Goal: Task Accomplishment & Management: Use online tool/utility

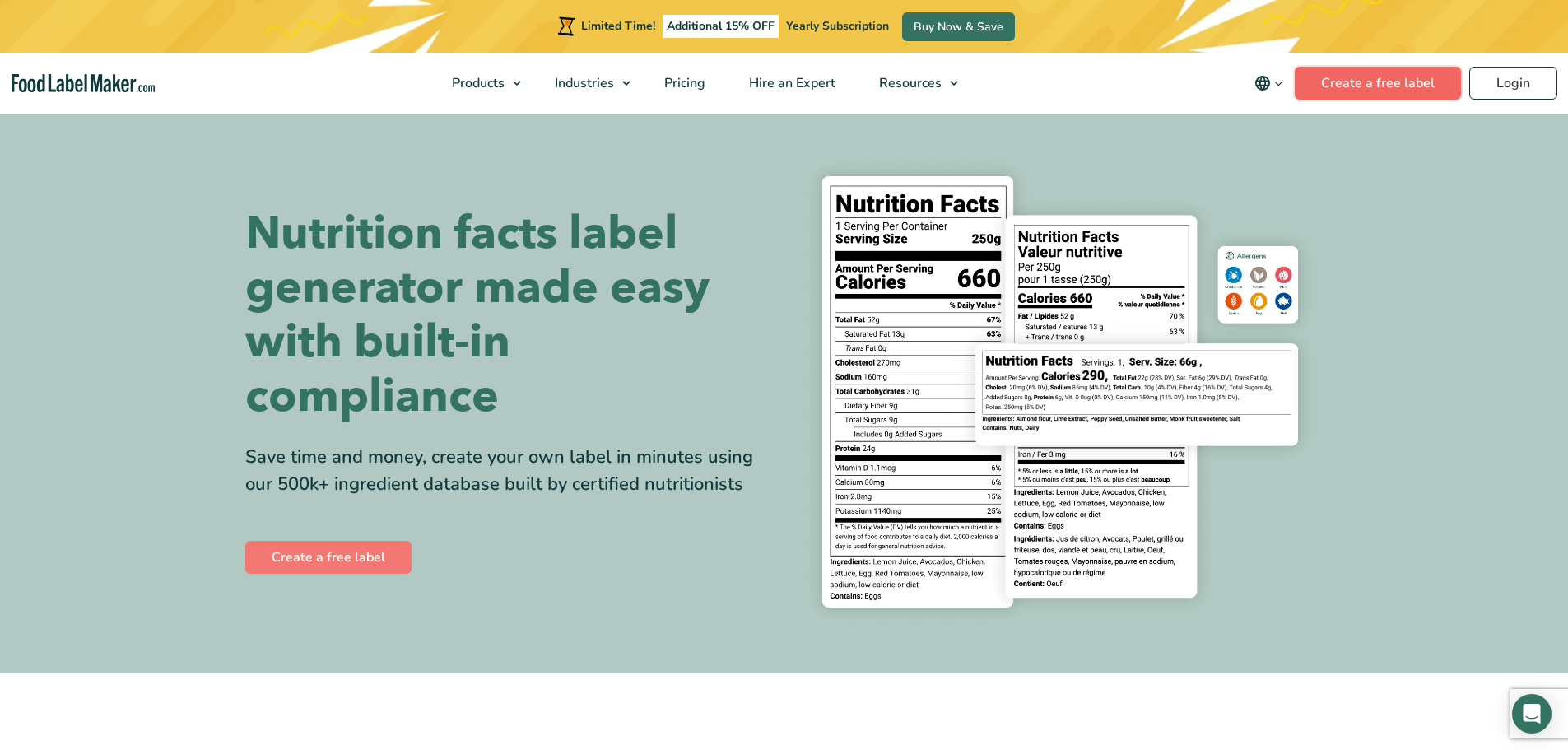
click at [1415, 87] on link "Create a free label" at bounding box center [1377, 83] width 167 height 33
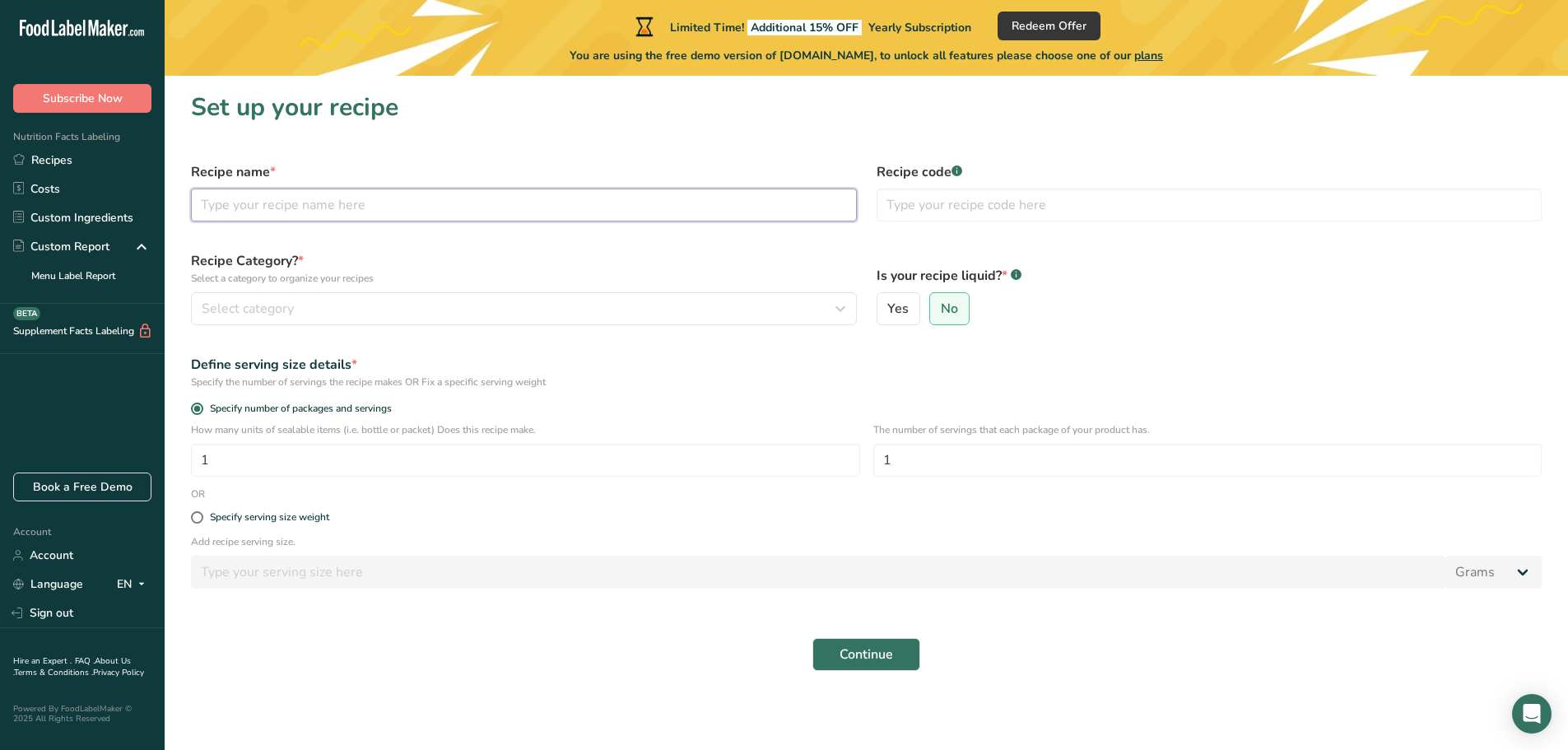
click at [302, 203] on input "text" at bounding box center [523, 204] width 666 height 33
type input "Scottish Tablet"
click at [734, 311] on div "Select category" at bounding box center [519, 309] width 635 height 20
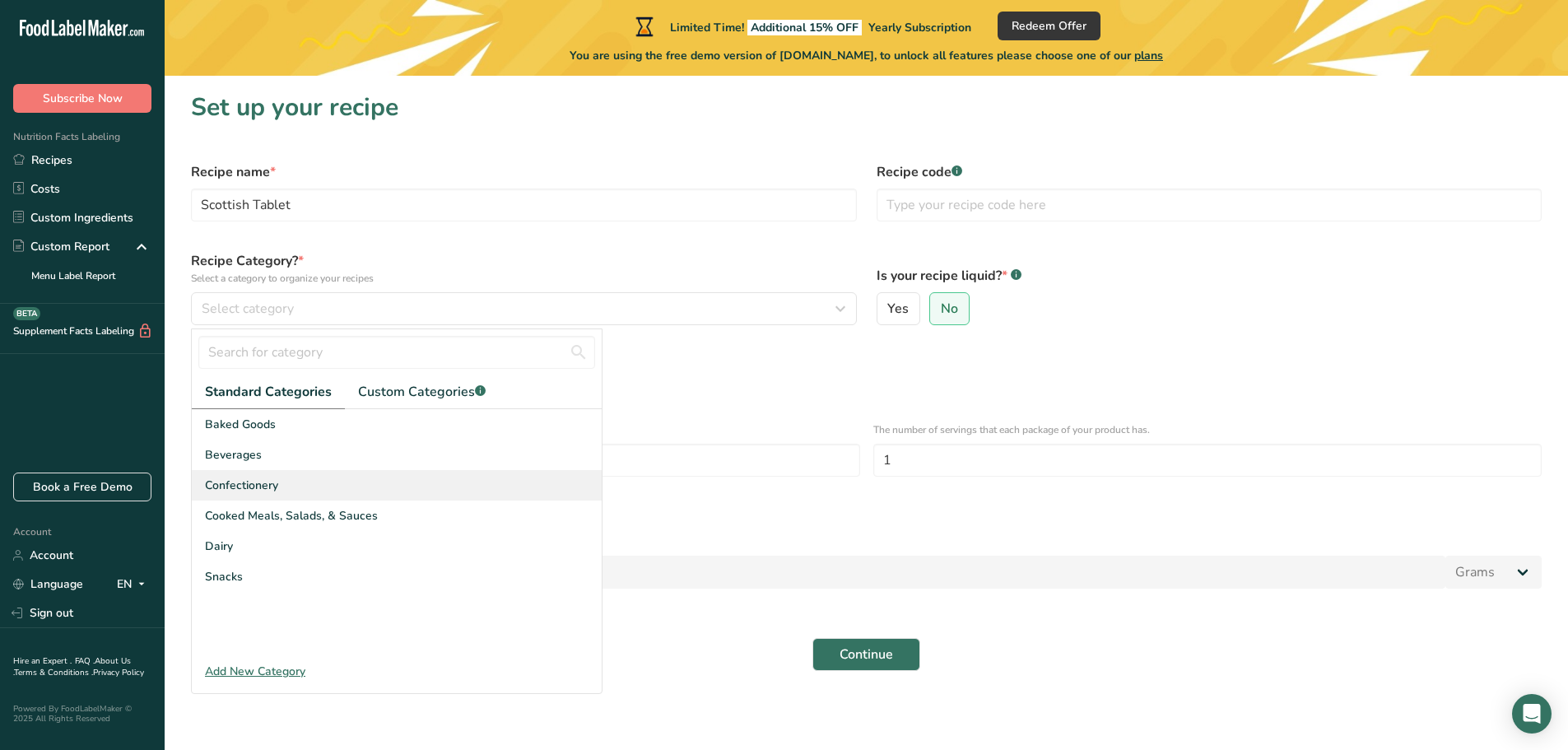
click at [415, 487] on div "Confectionery" at bounding box center [396, 485] width 410 height 31
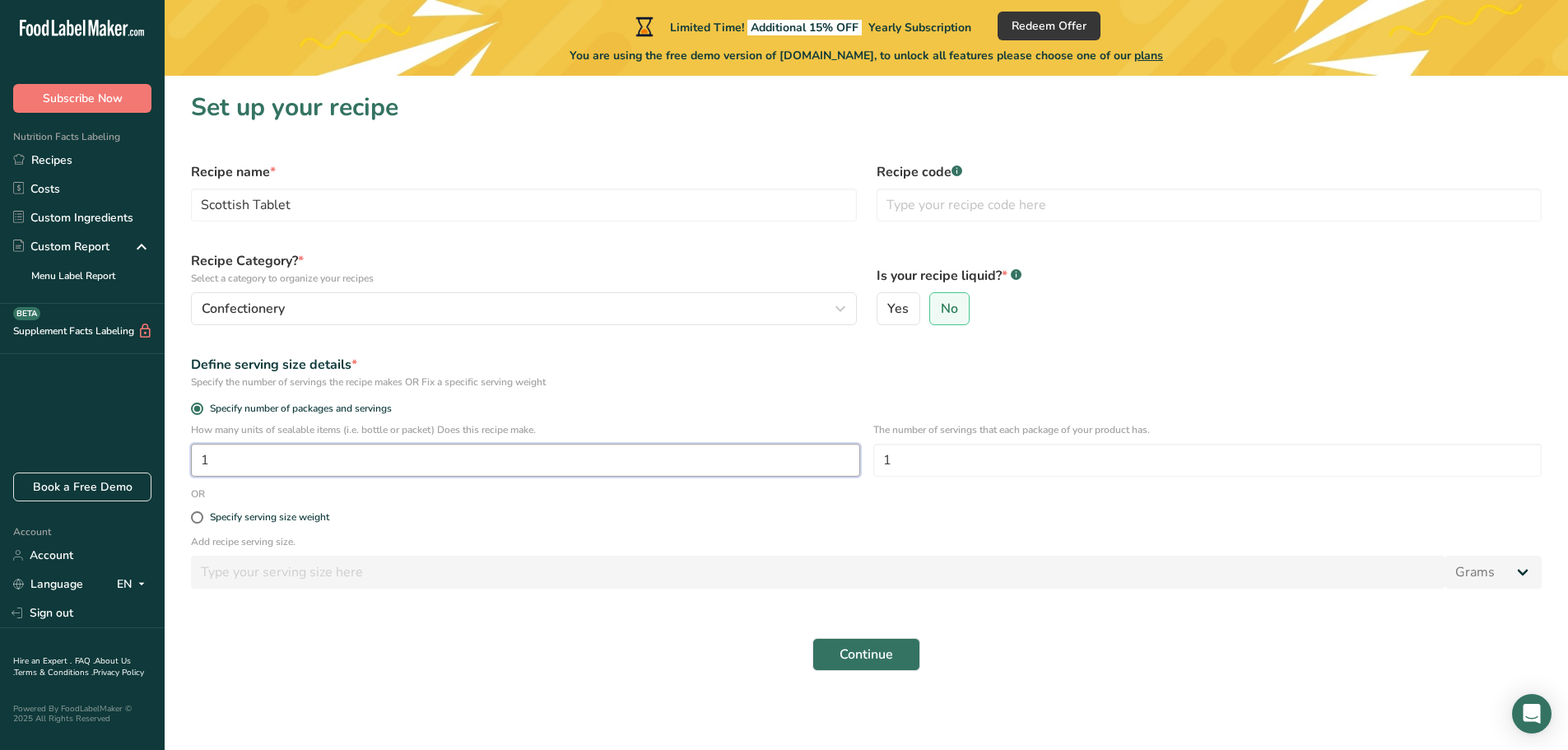
click at [331, 457] on input "1" at bounding box center [525, 460] width 669 height 33
click at [897, 307] on span "Yes" at bounding box center [898, 309] width 22 height 16
click at [888, 307] on input "Yes" at bounding box center [883, 309] width 11 height 11
radio input "true"
select select "22"
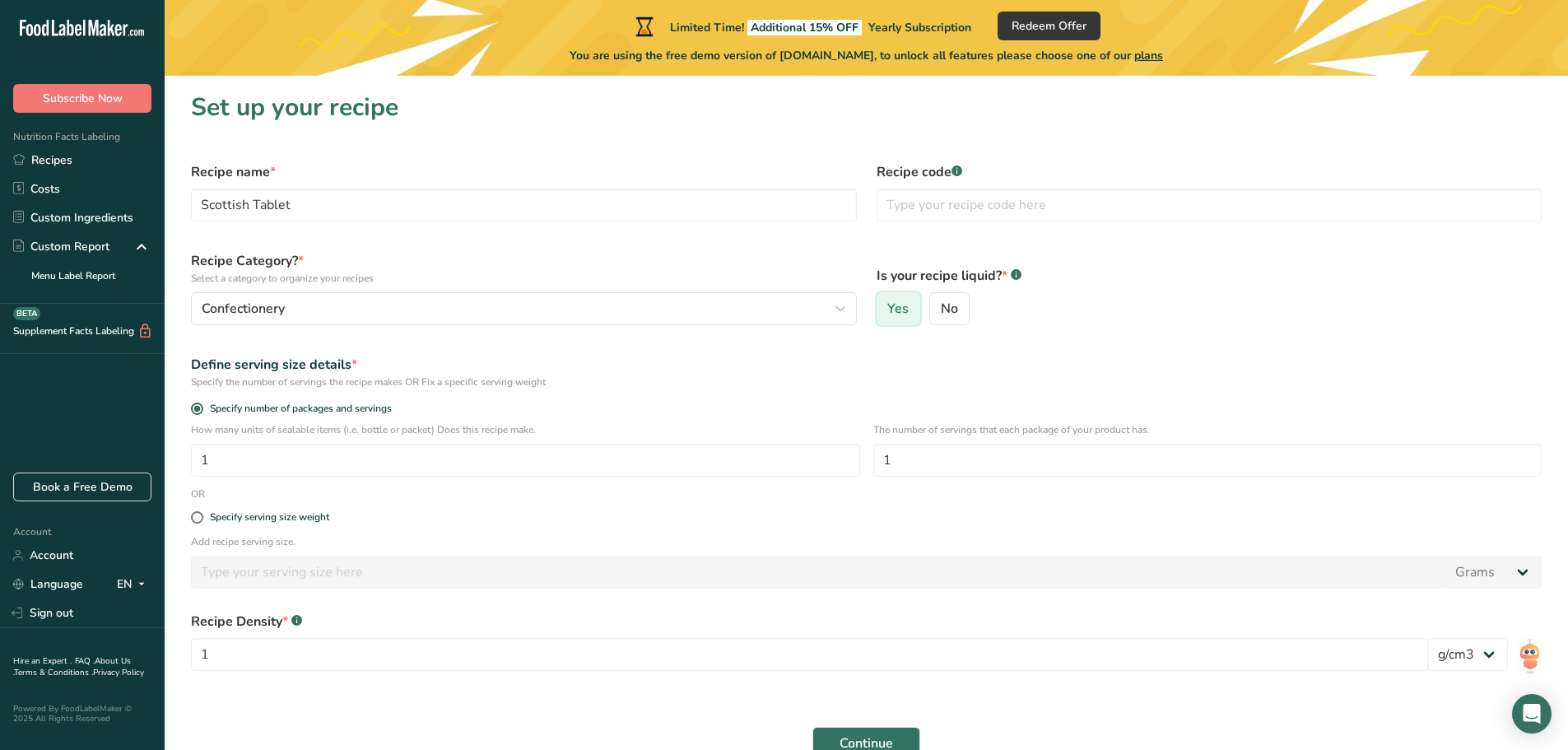
radio input "false"
click at [1033, 218] on input "text" at bounding box center [1209, 204] width 666 height 33
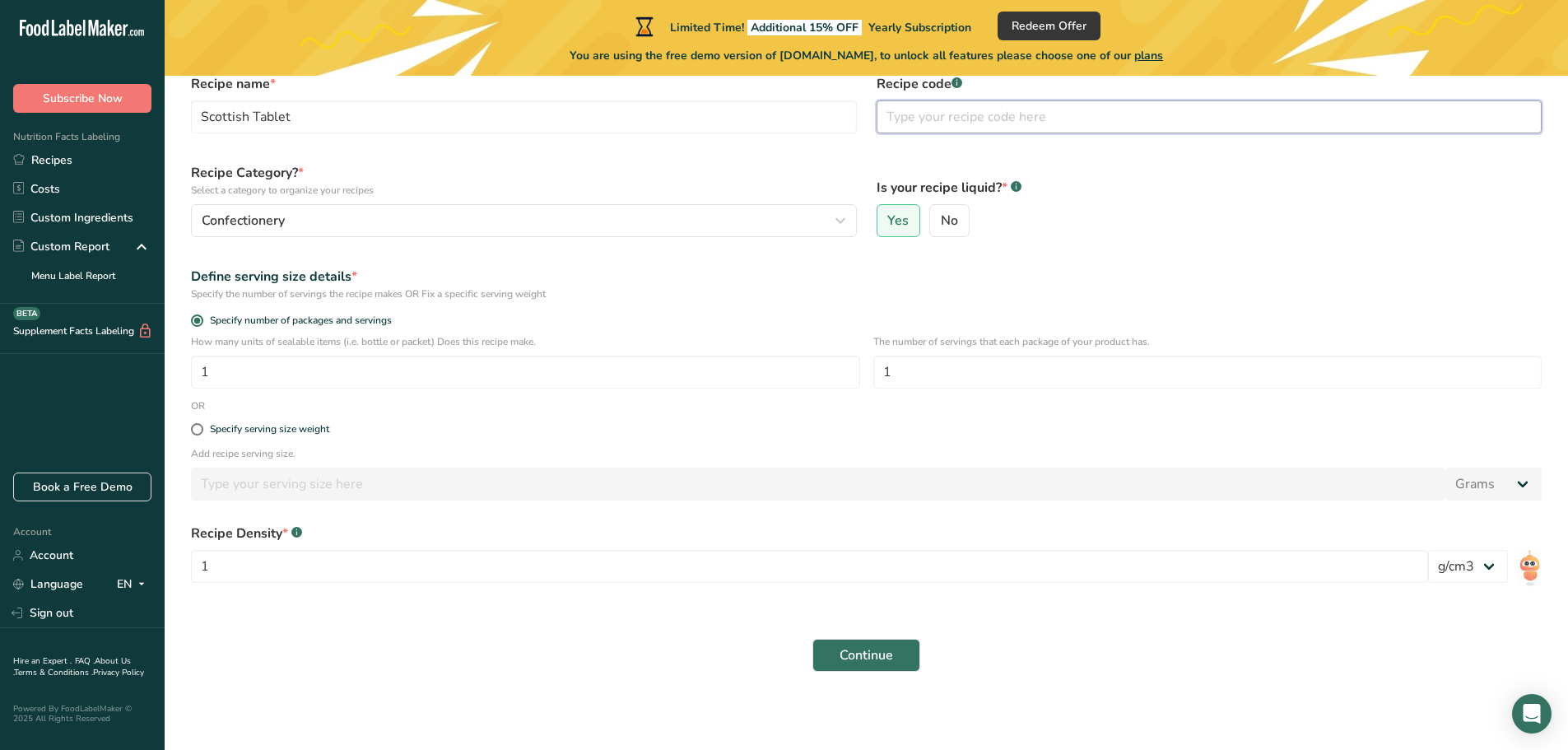
scroll to position [89, 0]
click at [809, 562] on input "1" at bounding box center [810, 565] width 1237 height 33
click at [828, 655] on button "Continue" at bounding box center [866, 654] width 108 height 33
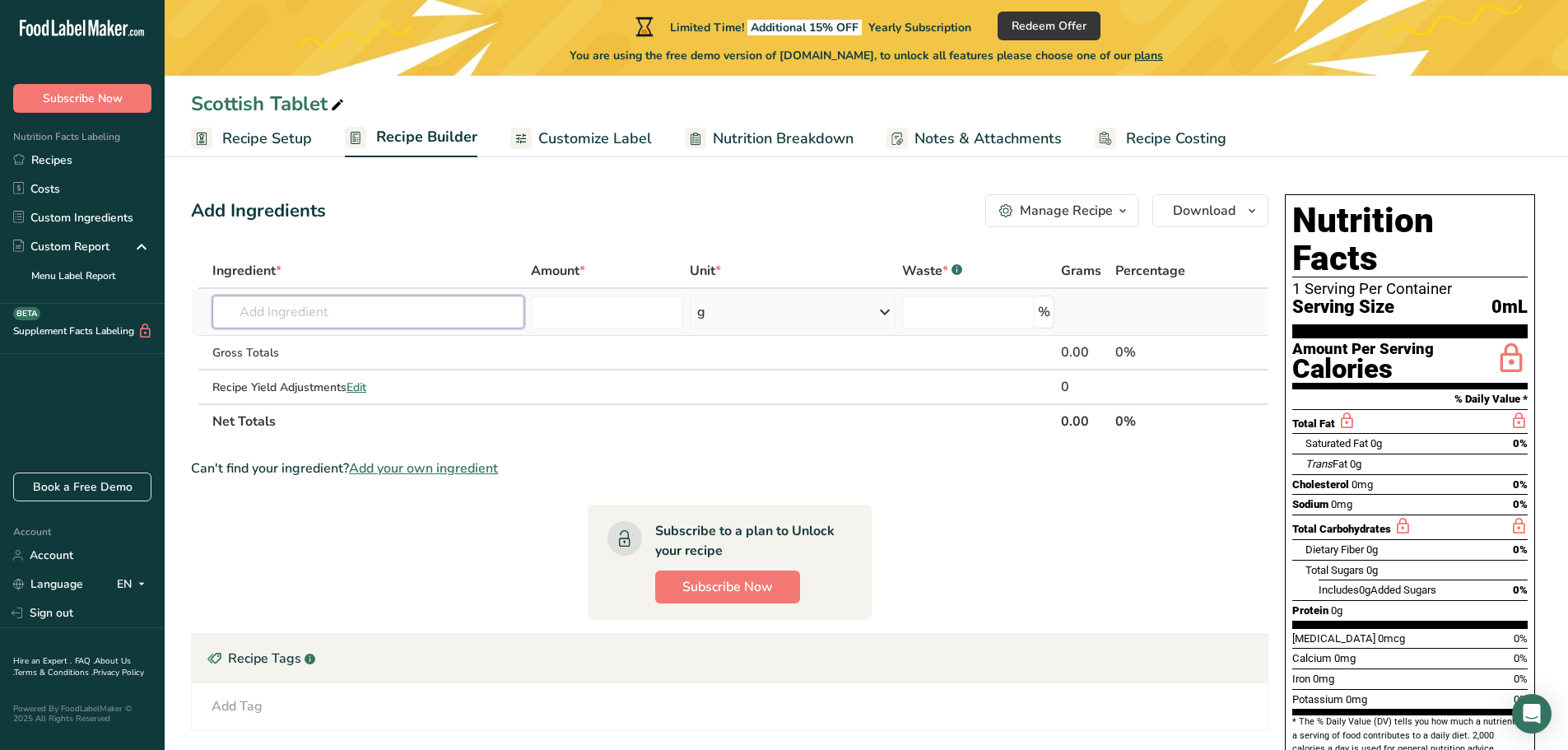
click at [318, 313] on input "text" at bounding box center [368, 312] width 312 height 33
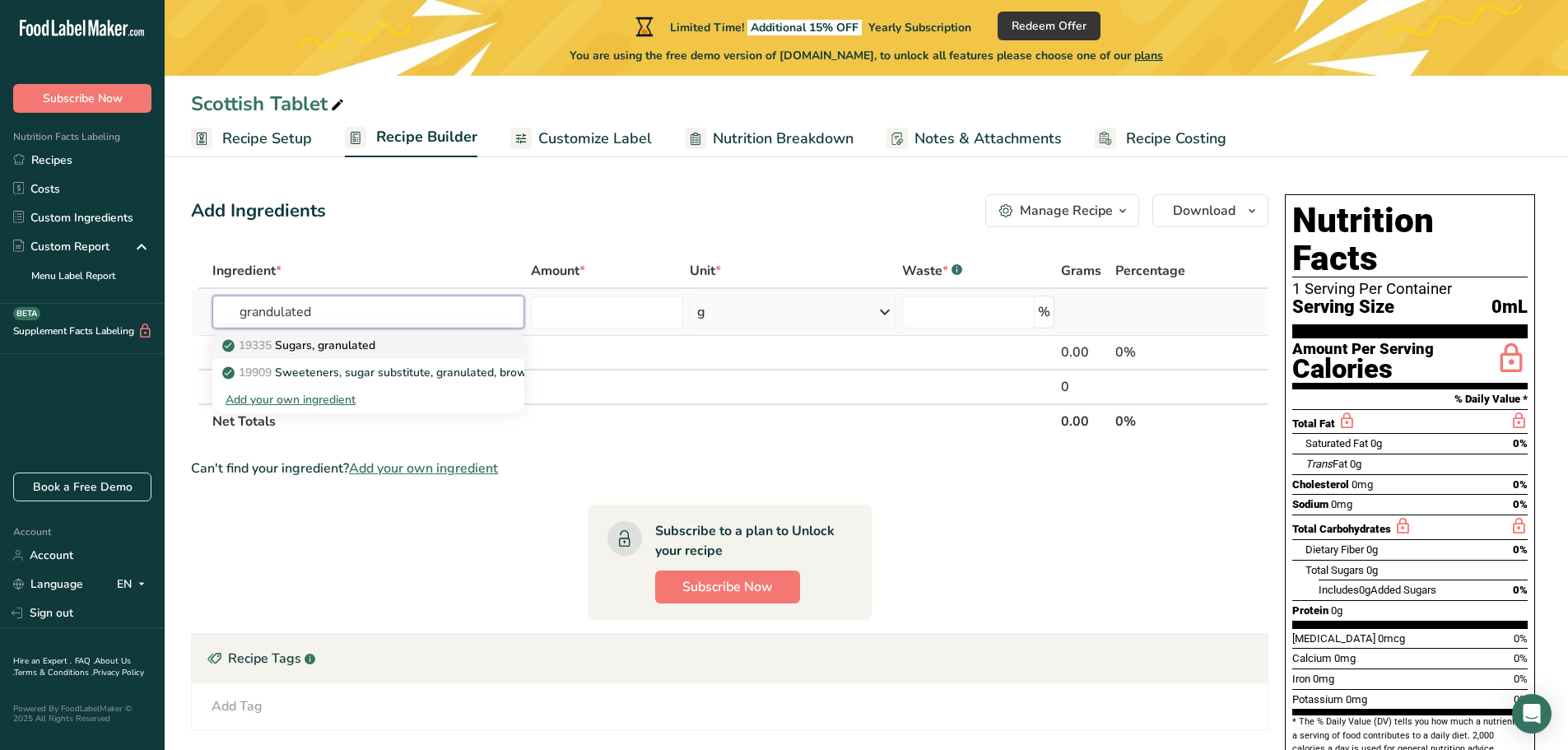
type input "grandulated"
click at [389, 348] on div "19335 Sugars, granulated" at bounding box center [355, 345] width 259 height 17
type input "Sugars, granulated"
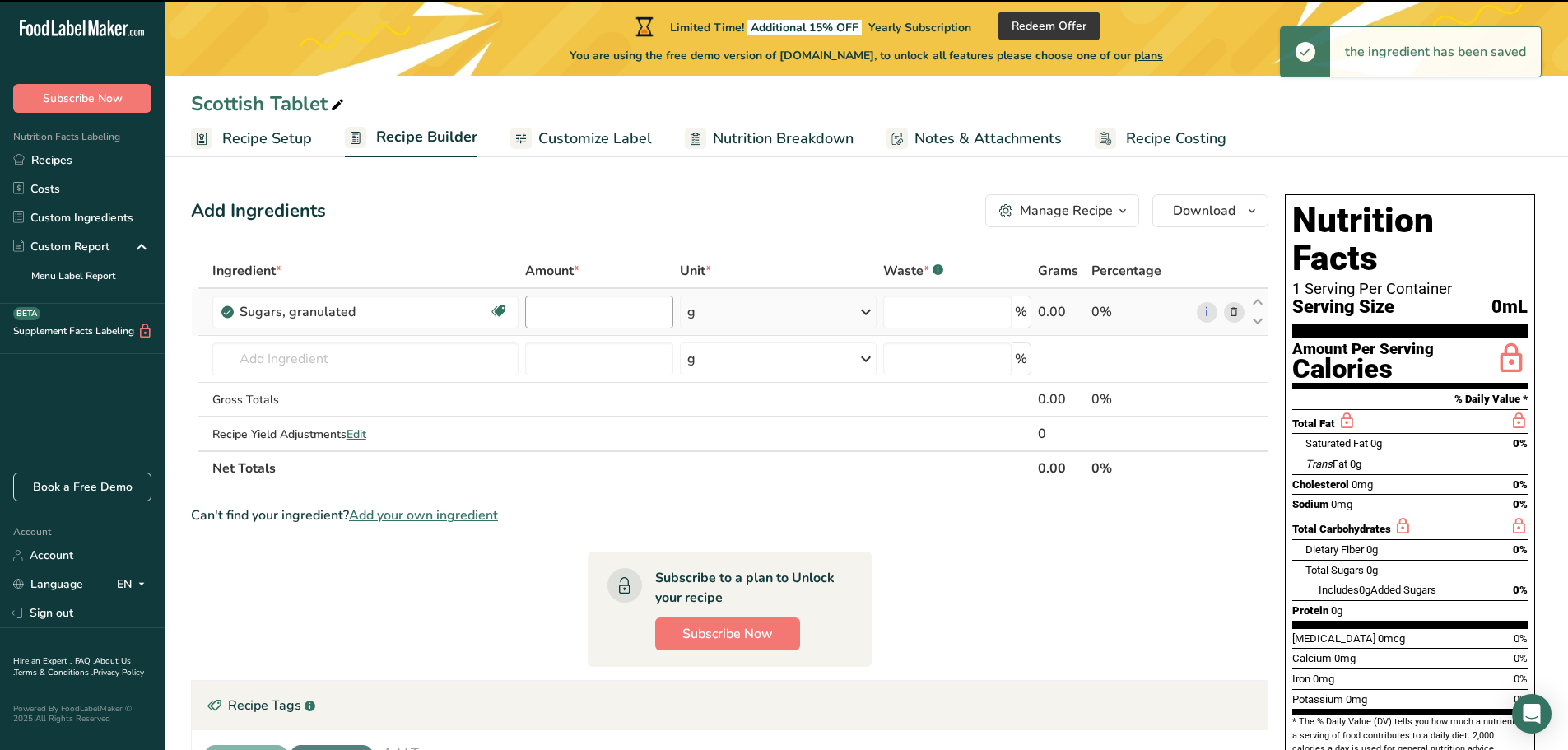
type input "0"
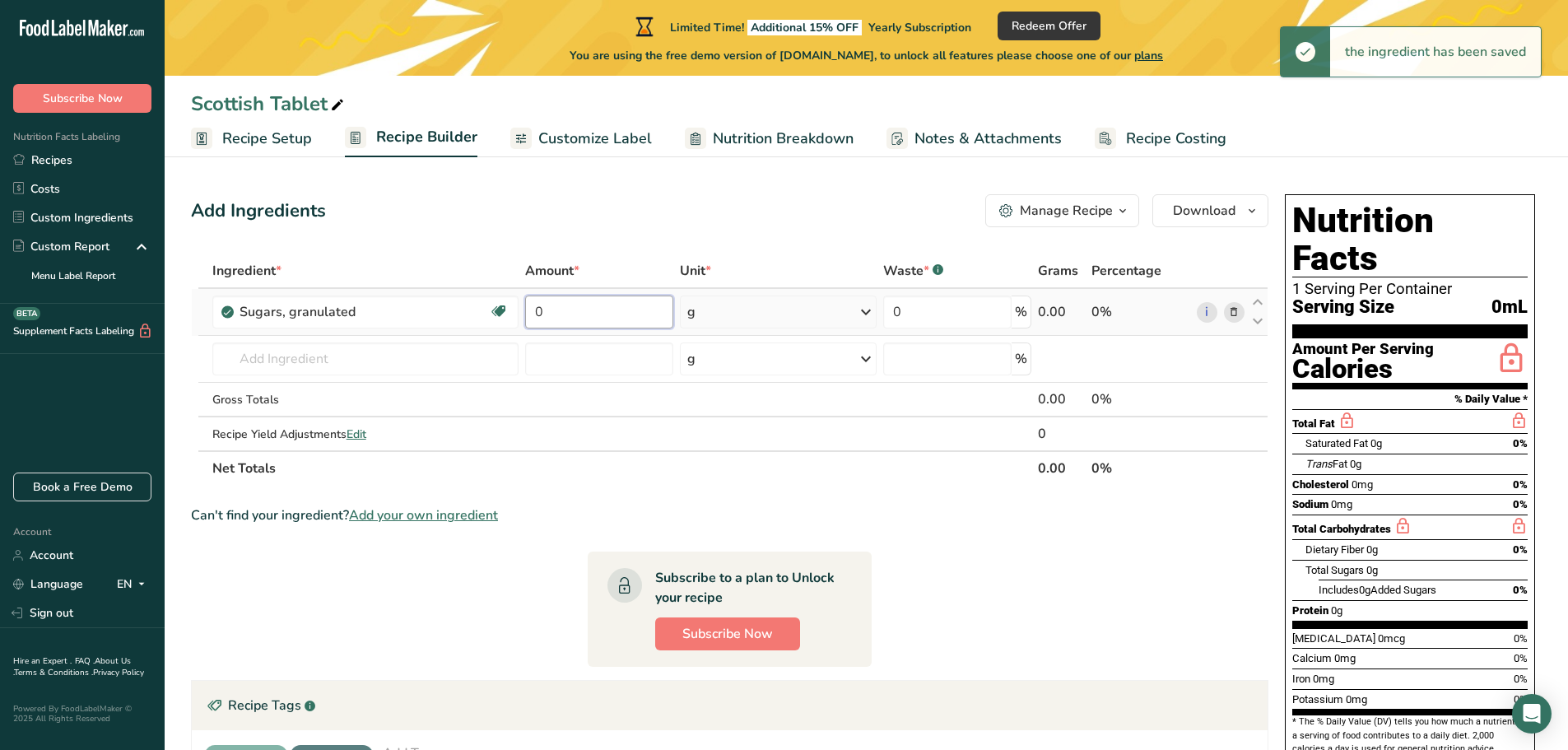
click at [603, 304] on input "0" at bounding box center [599, 312] width 148 height 33
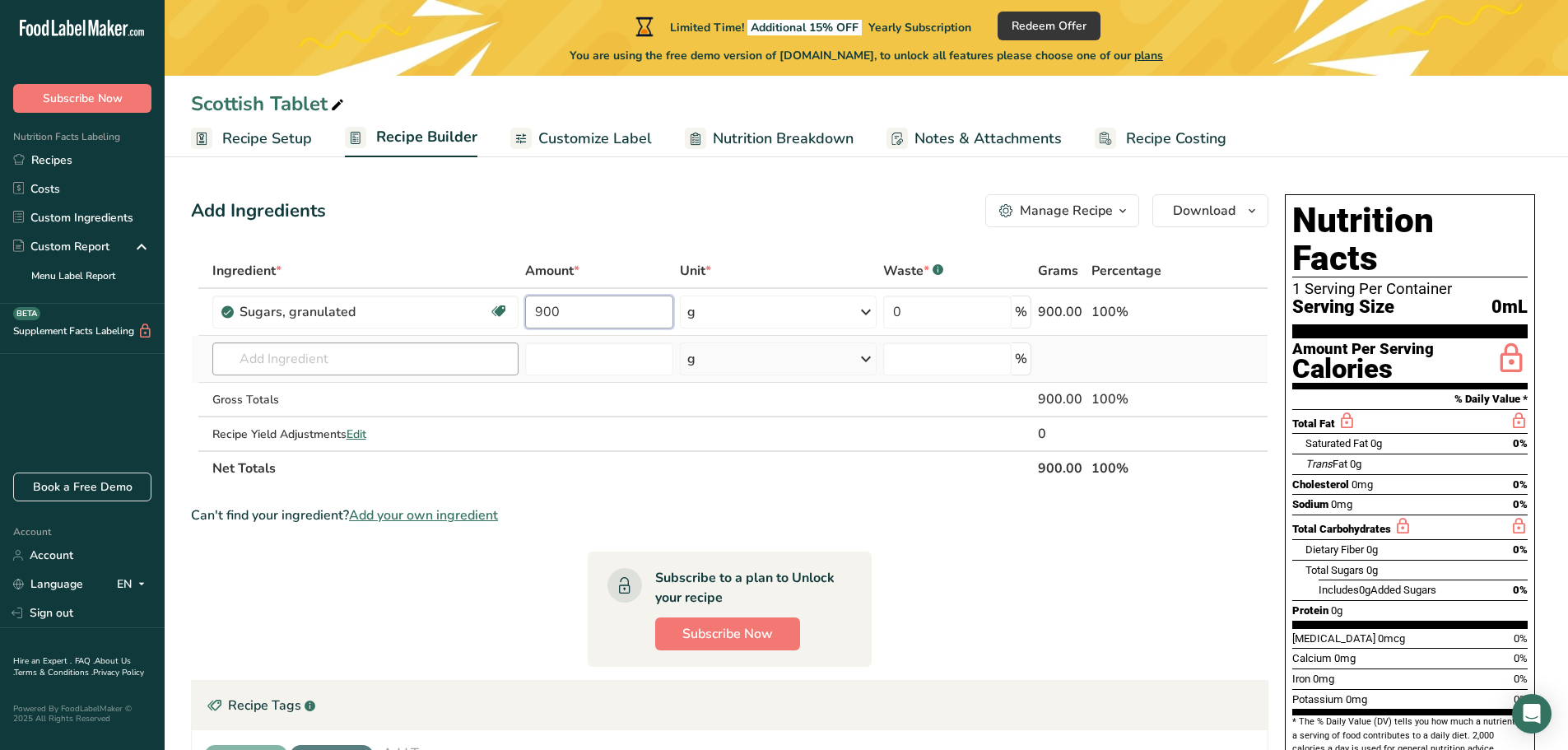
type input "900"
click at [384, 367] on div "Ingredient * Amount * Unit * Waste * .a-a{fill:#347362;}.b-a{fill:#fff;} Grams …" at bounding box center [730, 369] width 1077 height 232
type input "f"
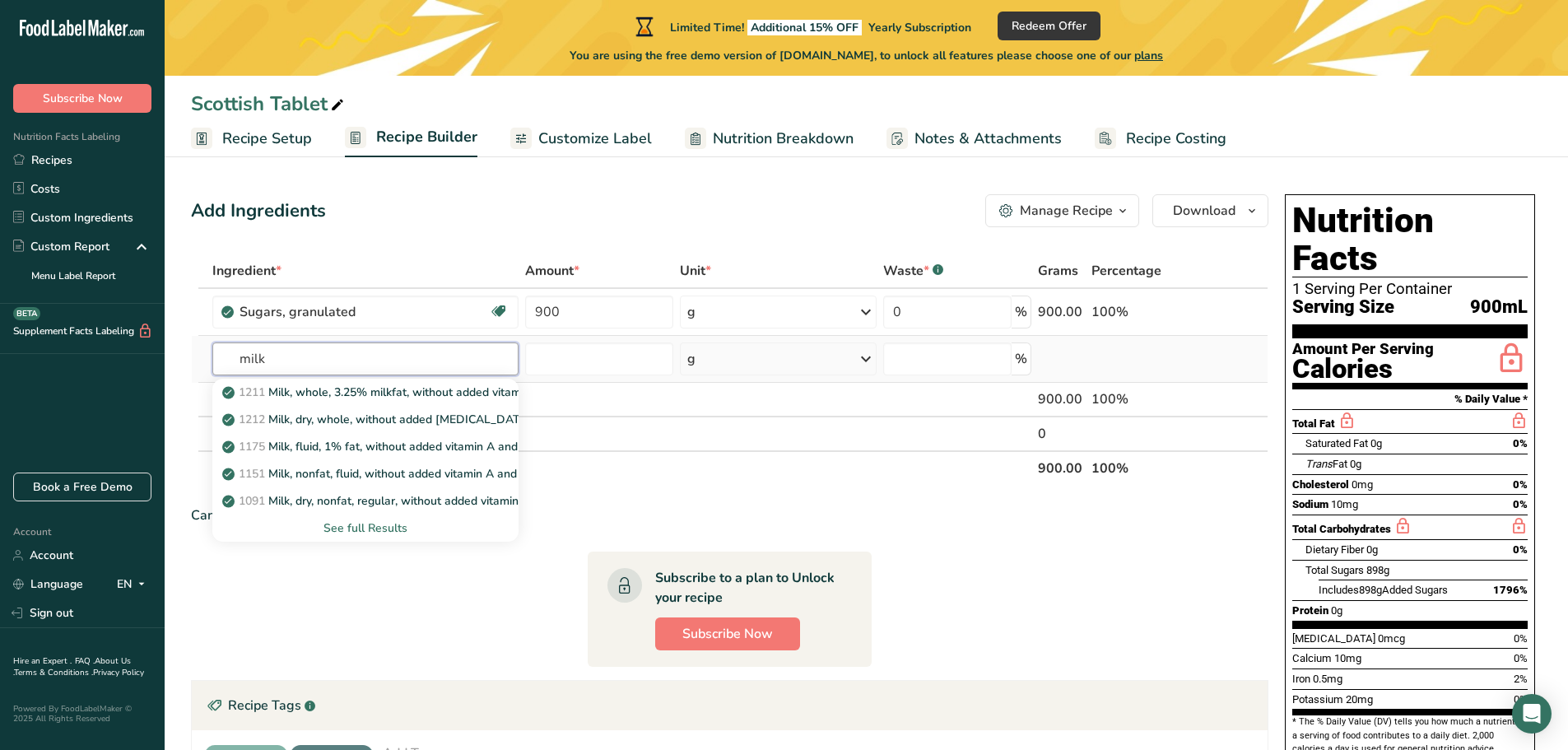
type input "milk"
click at [393, 529] on div "See full Results" at bounding box center [365, 528] width 280 height 17
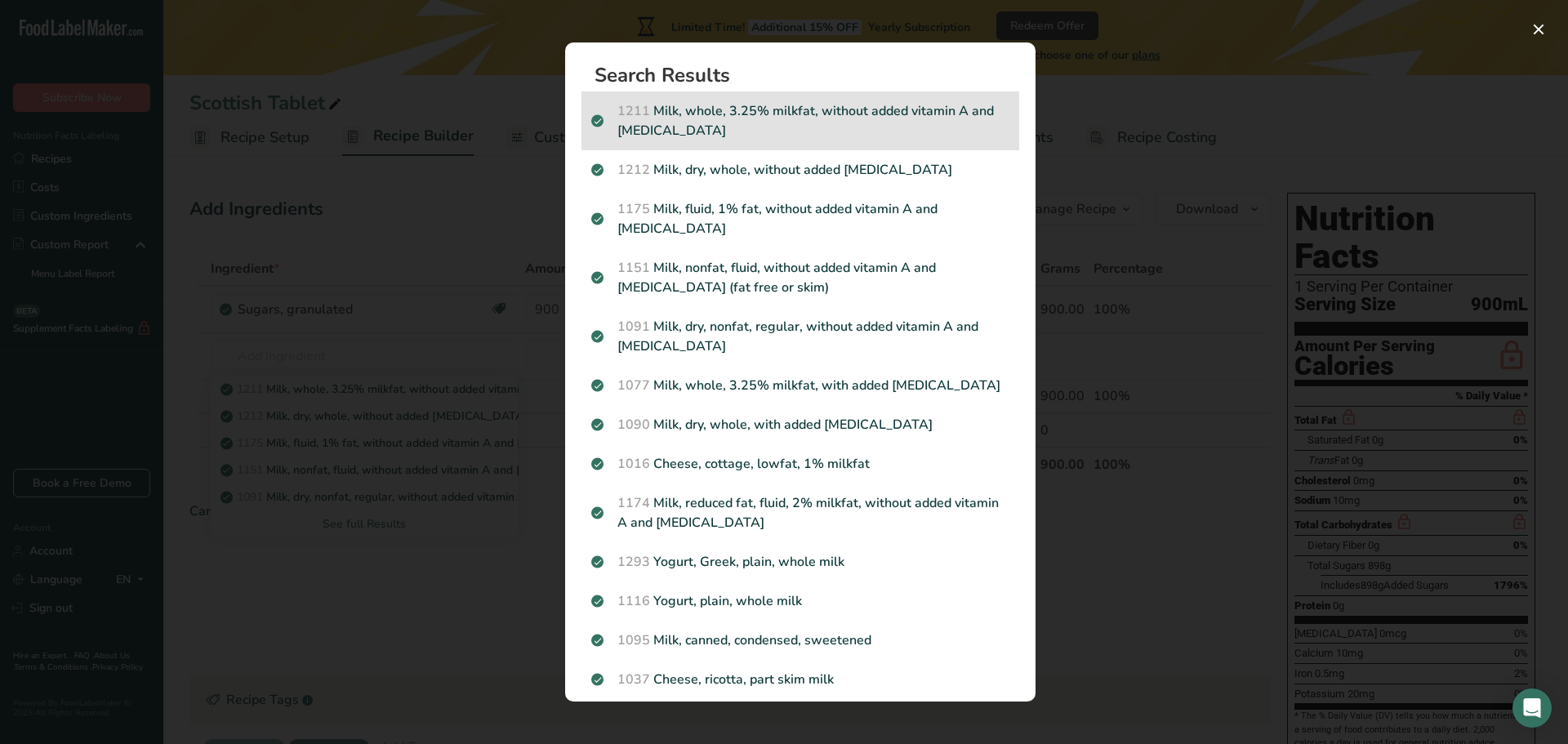
click at [753, 112] on p "1211 Milk, whole, 3.25% milkfat, without added vitamin A and vitamin D" at bounding box center [801, 121] width 418 height 39
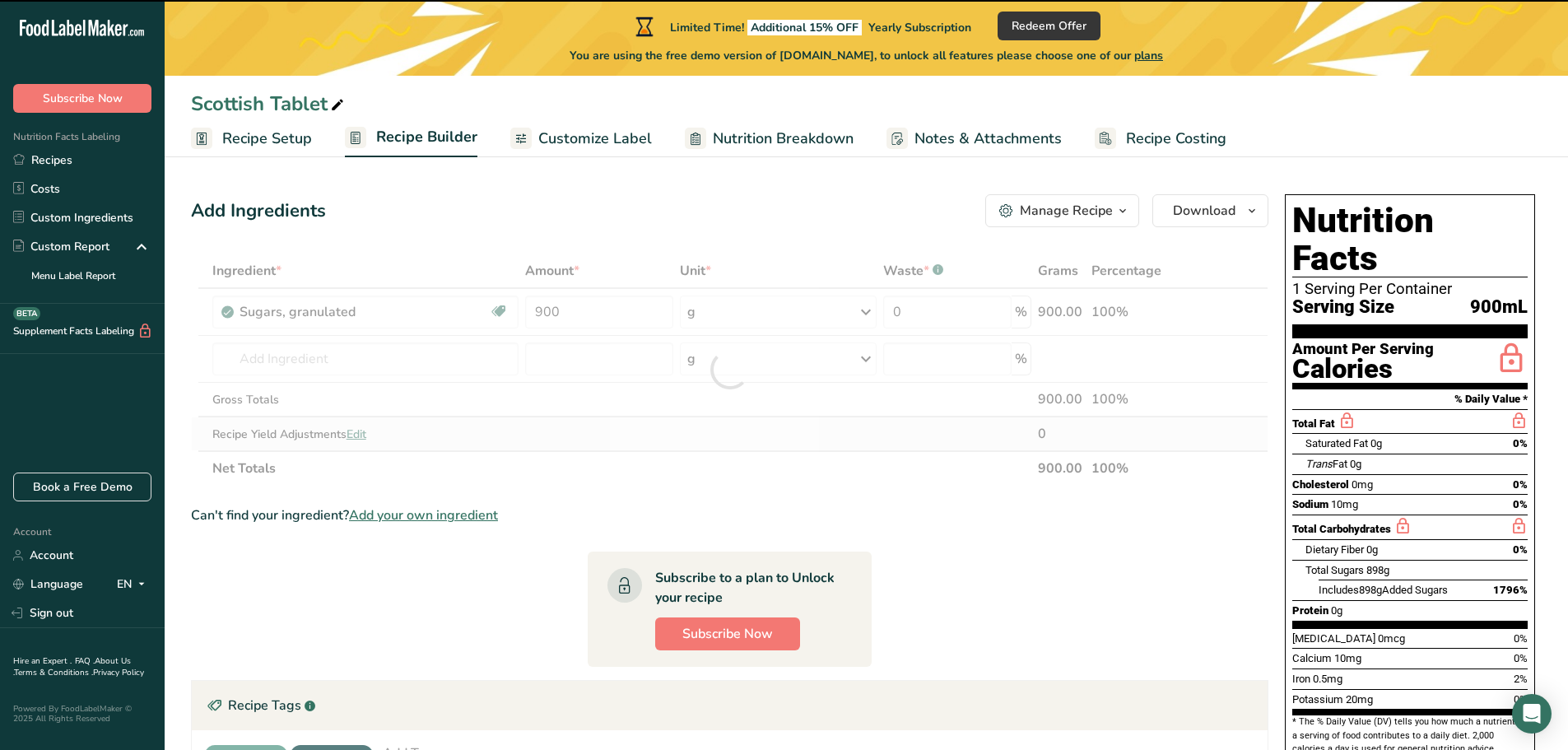
type input "0"
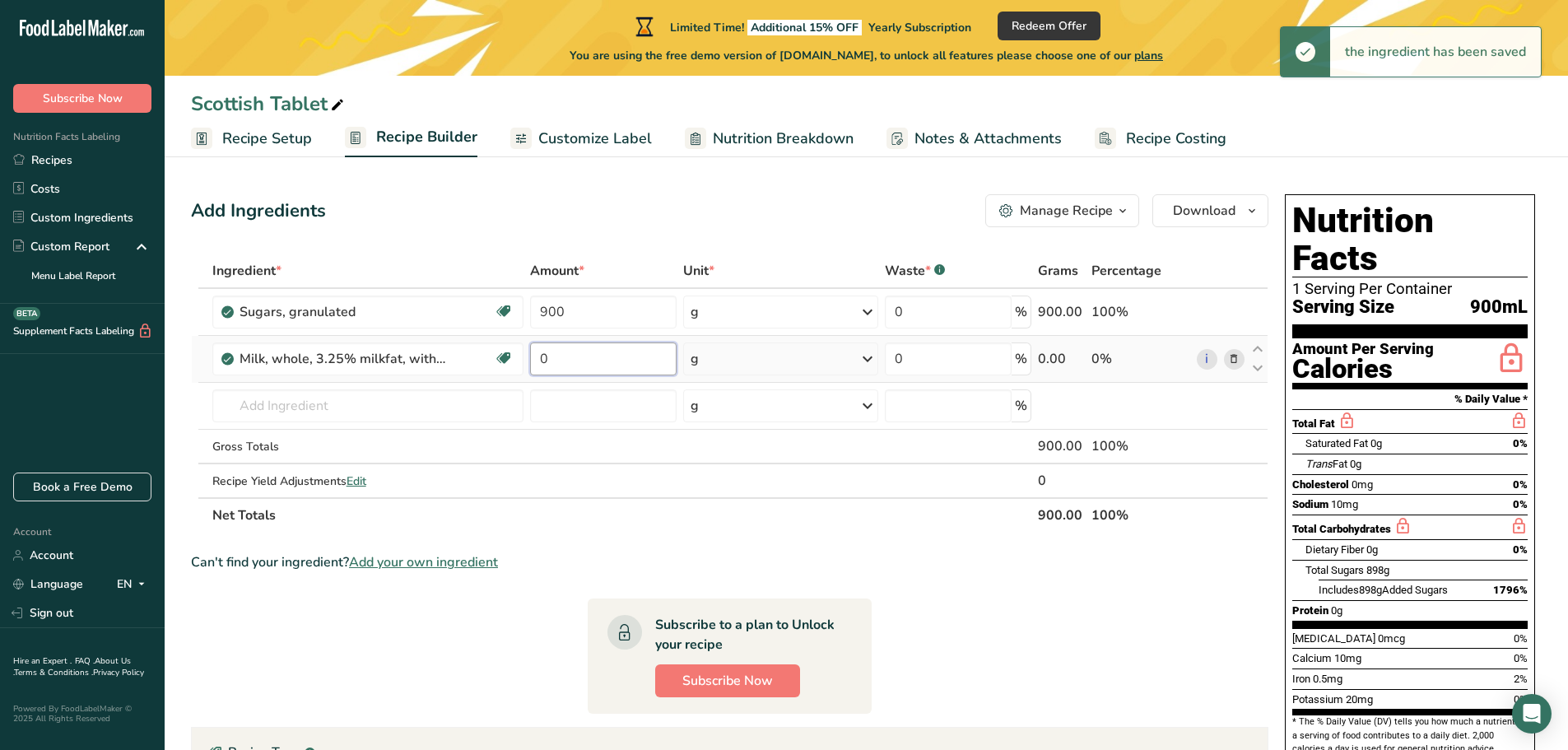
click at [607, 347] on input "0" at bounding box center [603, 358] width 147 height 33
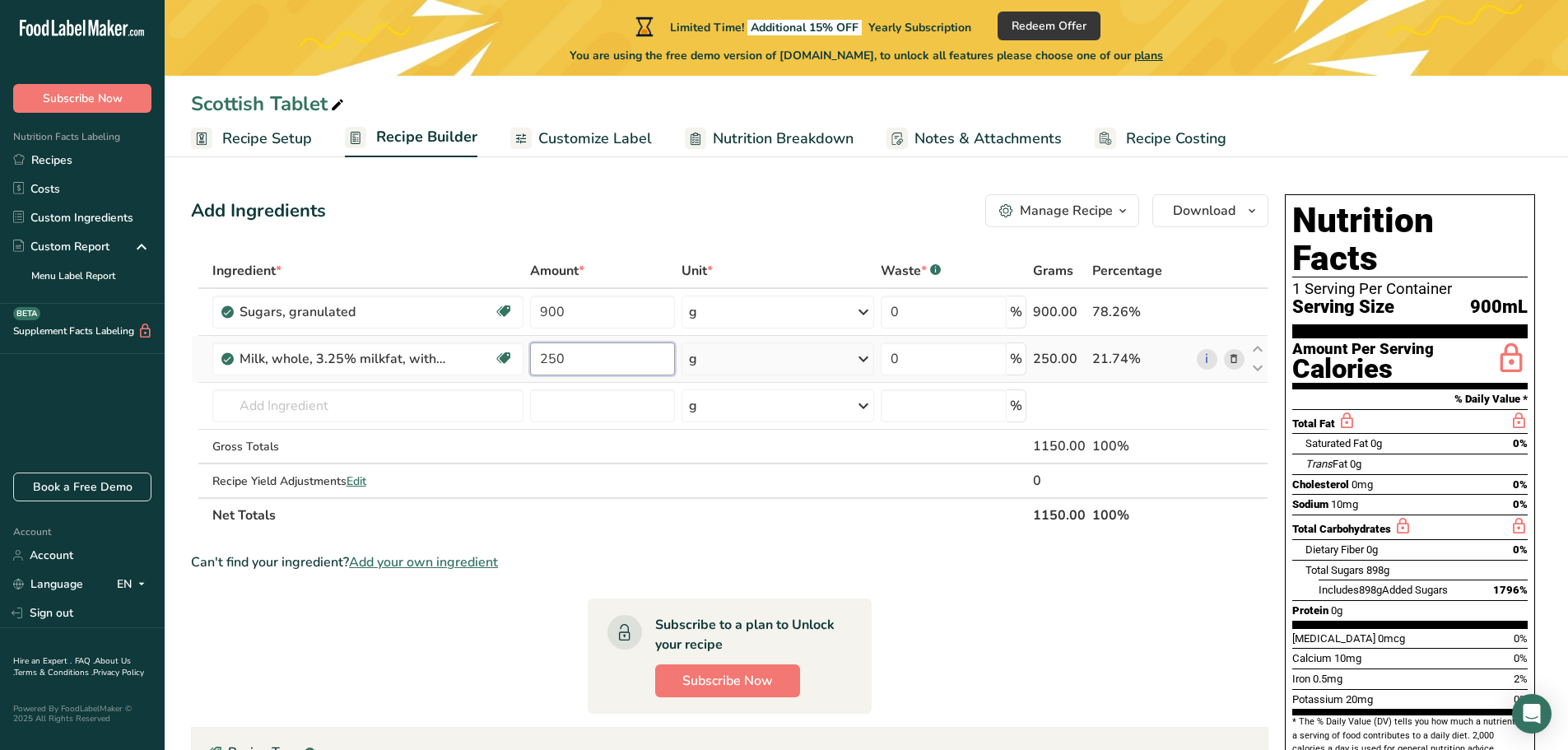
type input "250"
click at [768, 354] on div "Ingredient * Amount * Unit * Waste * .a-a{fill:#347362;}.b-a{fill:#fff;} Grams …" at bounding box center [730, 393] width 1077 height 279
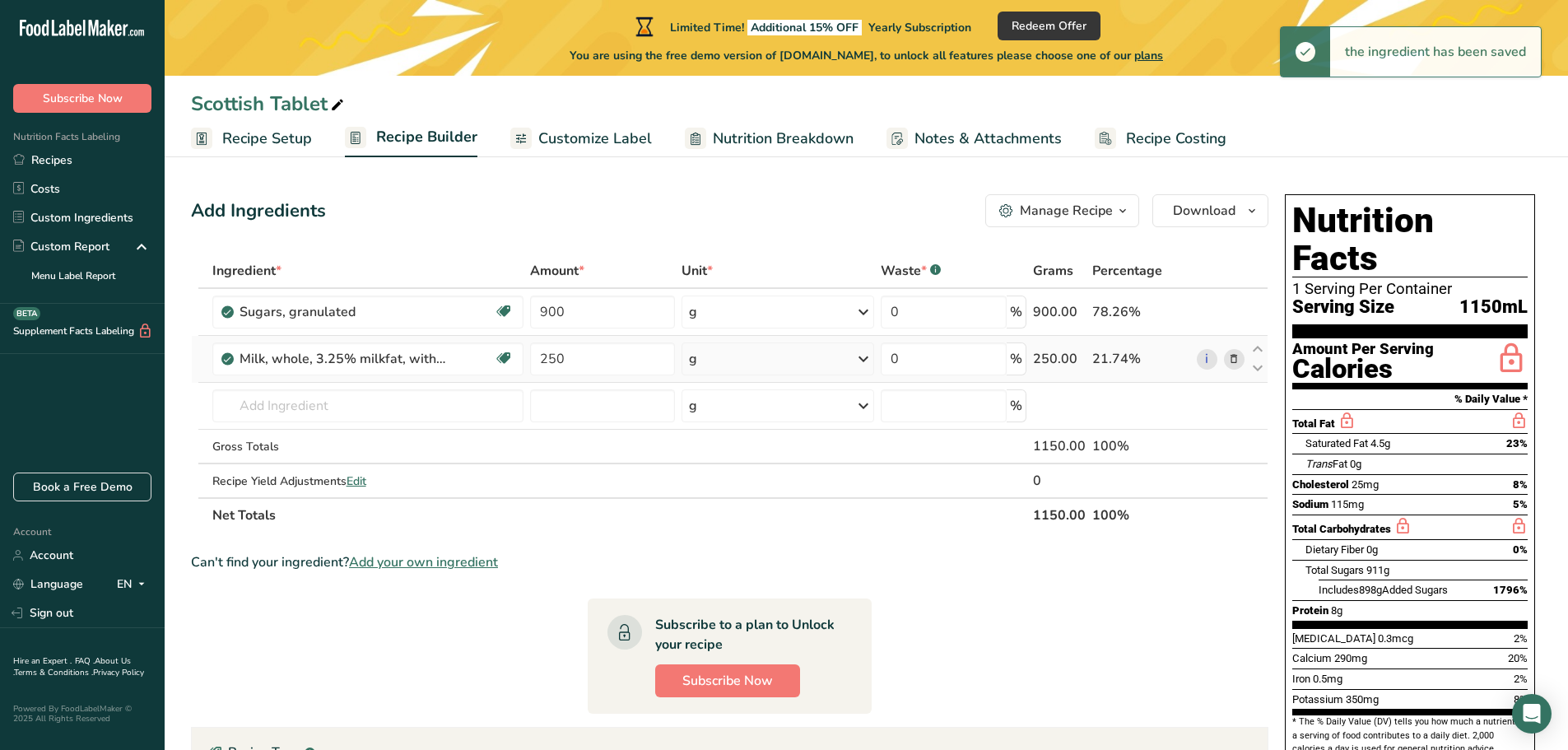
click at [863, 356] on icon at bounding box center [864, 358] width 20 height 30
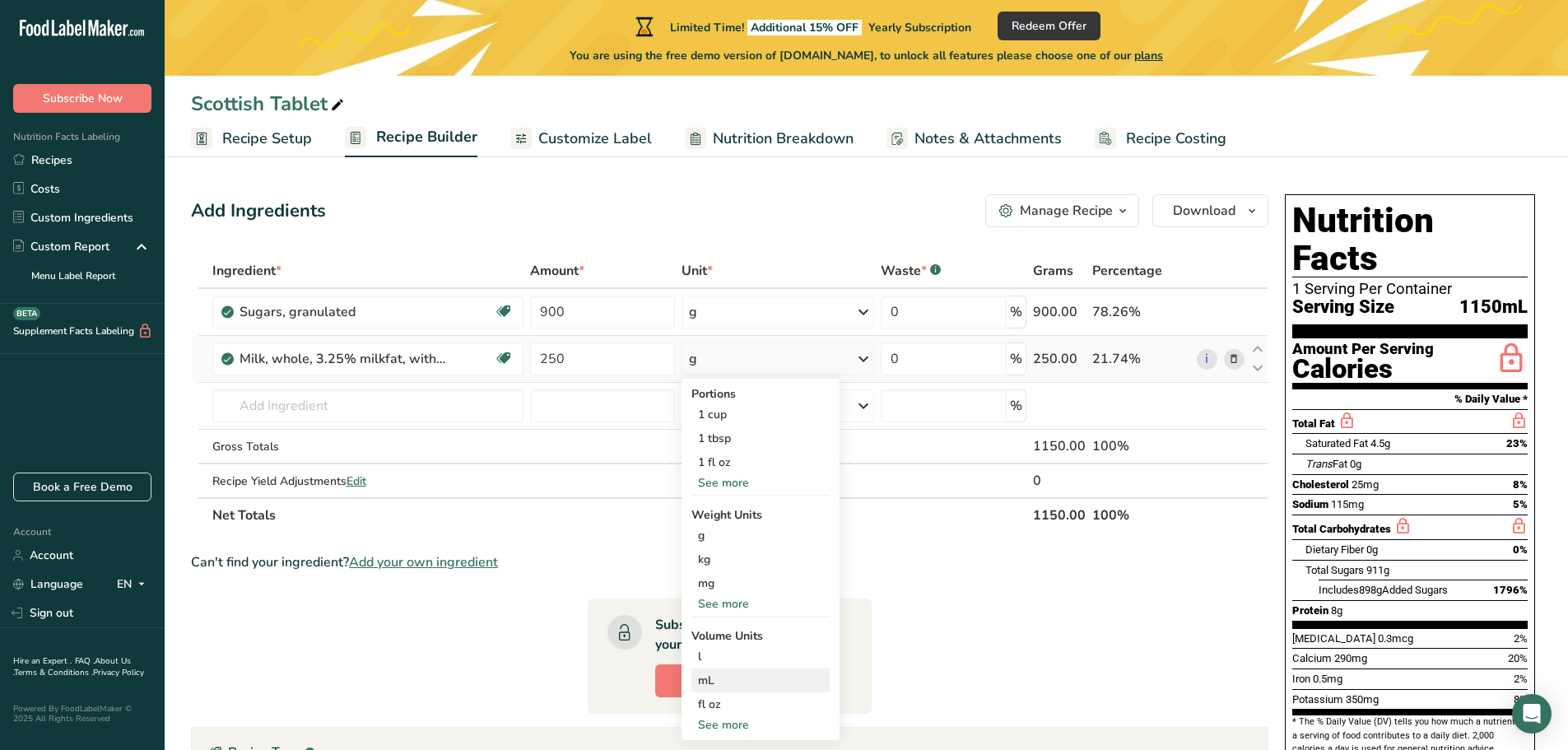
click at [728, 676] on div "mL" at bounding box center [760, 680] width 125 height 17
click at [731, 669] on div "mL Volume units require a density conversion. If you know your ingredient's den…" at bounding box center [761, 680] width 139 height 24
click at [702, 673] on div "mL" at bounding box center [760, 680] width 125 height 17
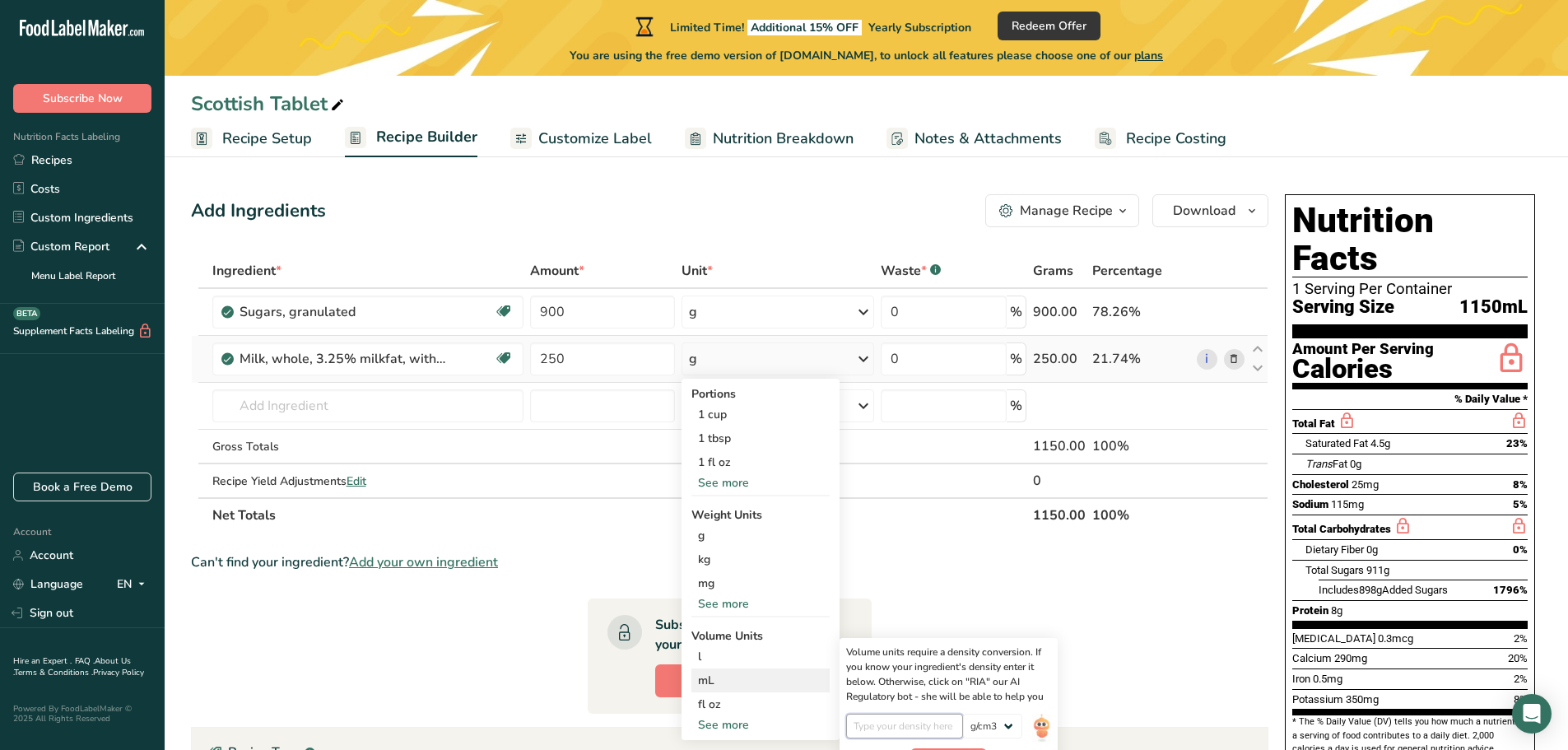
click at [891, 729] on input "number" at bounding box center [904, 725] width 118 height 24
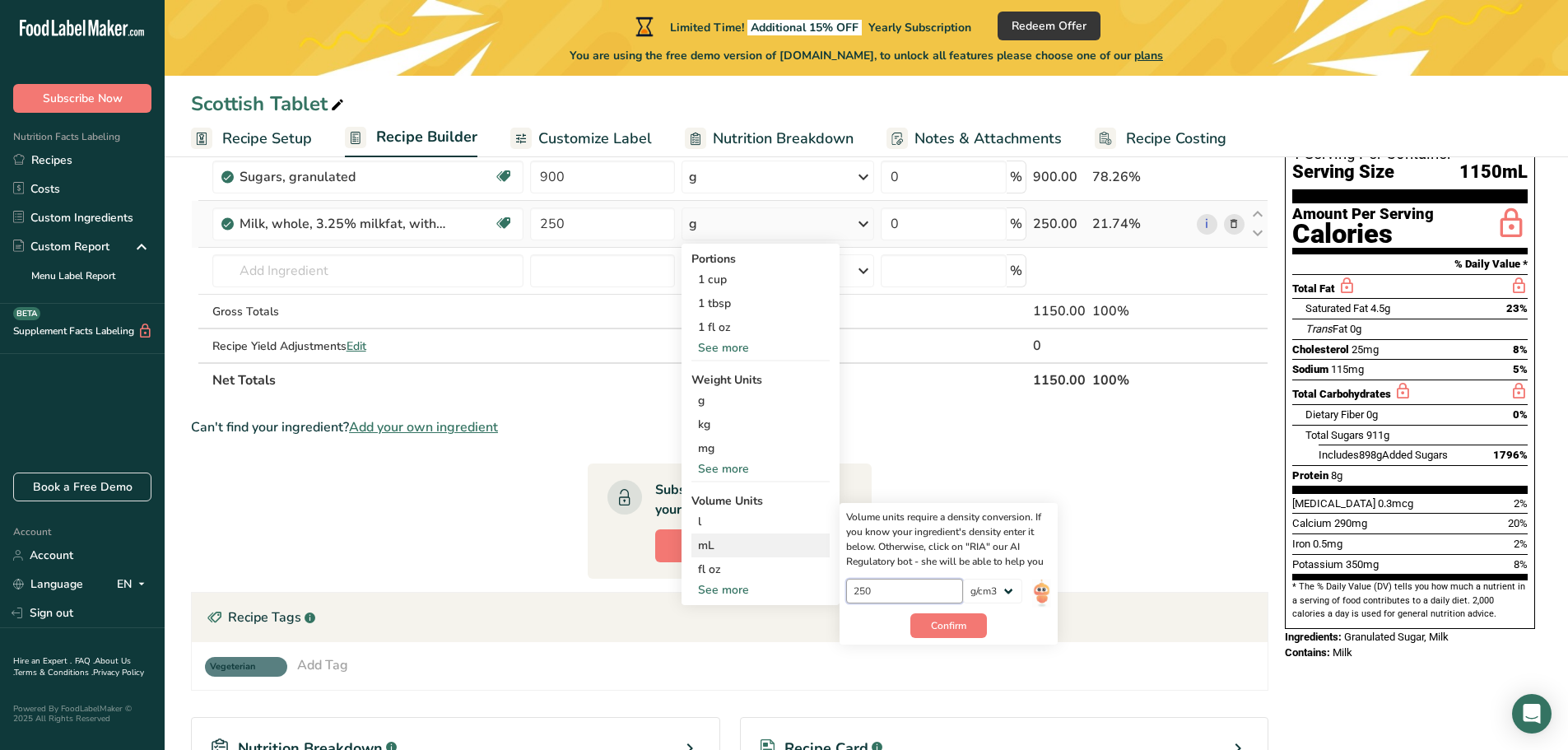
scroll to position [165, 0]
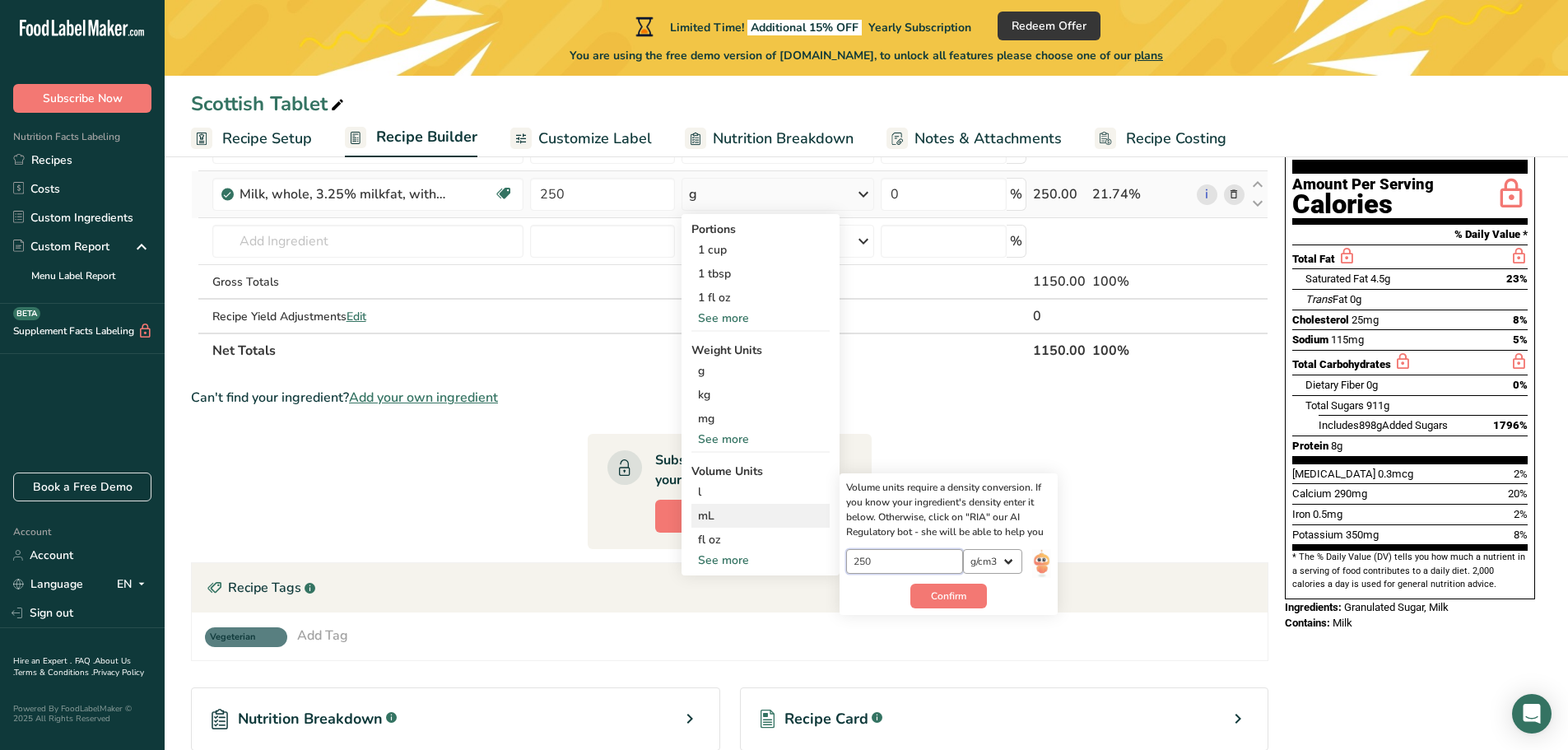
type input "250"
click at [1002, 553] on select "lb/ft3 g/cm3" at bounding box center [992, 561] width 59 height 24
click at [1011, 529] on div "Volume units require a density conversion. If you know your ingredient's densit…" at bounding box center [948, 510] width 205 height 59
click at [970, 594] on button "Confirm" at bounding box center [948, 595] width 77 height 24
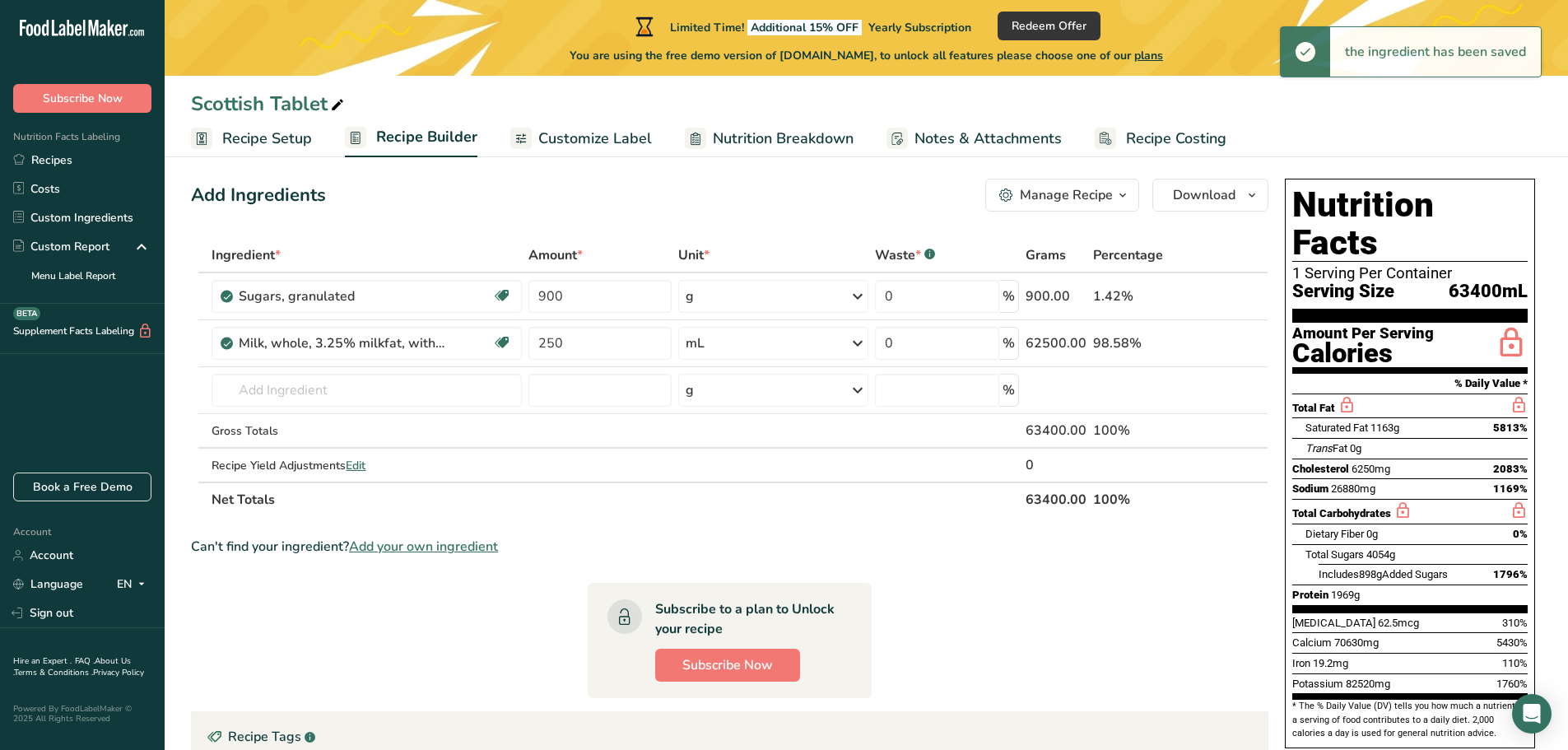
scroll to position [0, 0]
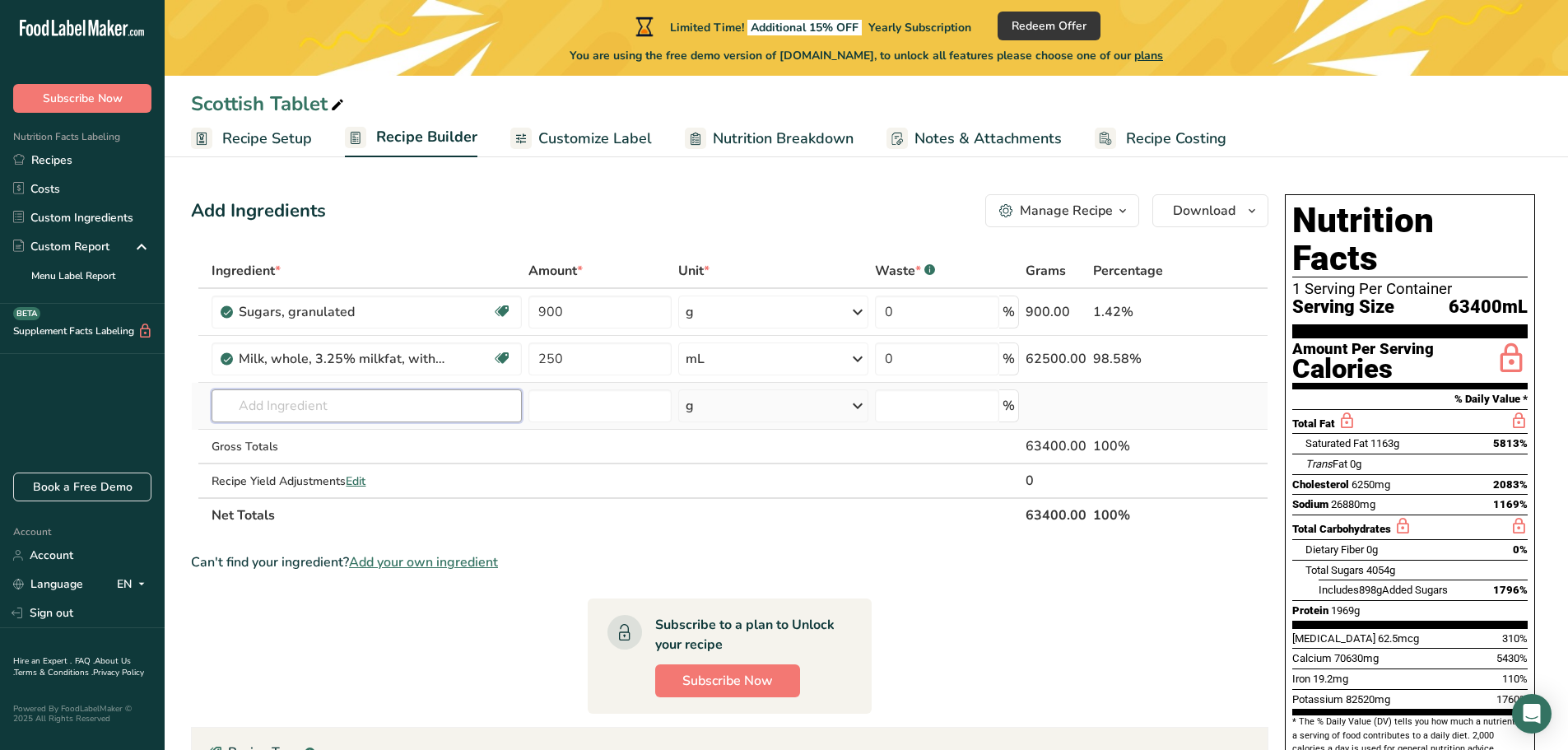
click at [376, 392] on input "text" at bounding box center [367, 405] width 311 height 33
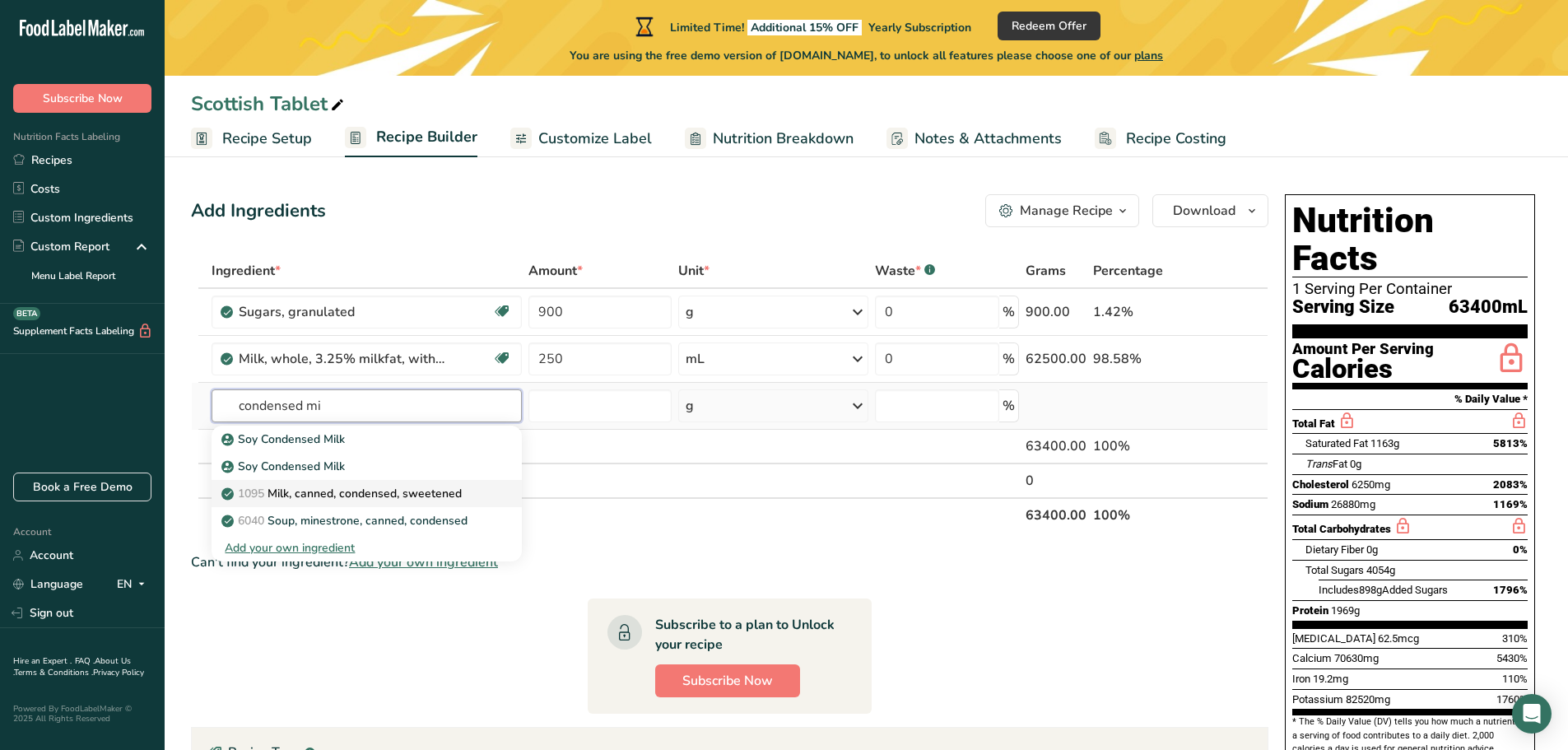
type input "condensed mi"
click at [459, 496] on p "1095 Milk, canned, condensed, sweetened" at bounding box center [342, 492] width 237 height 17
type input "Milk, canned, condensed, sweetened"
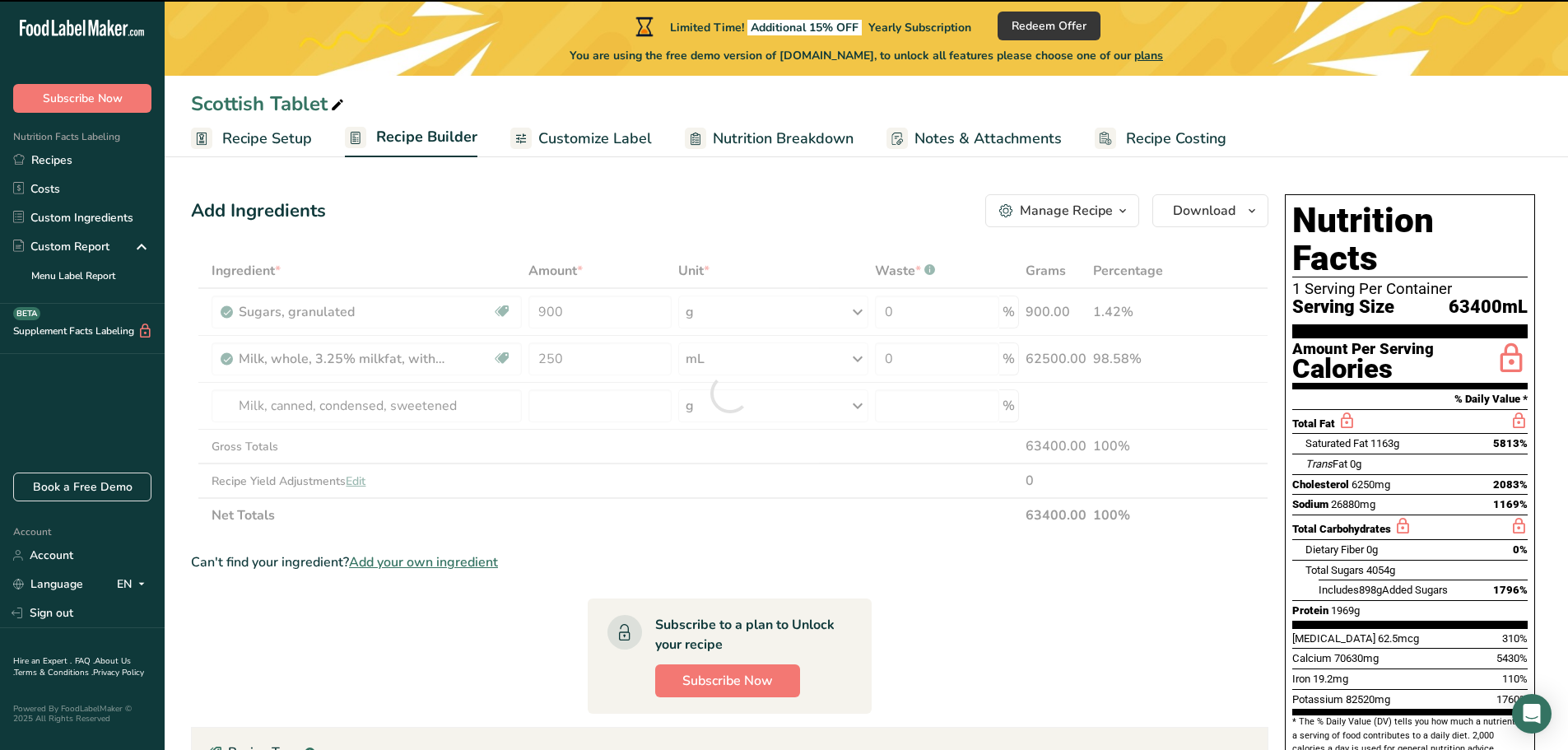
type input "0"
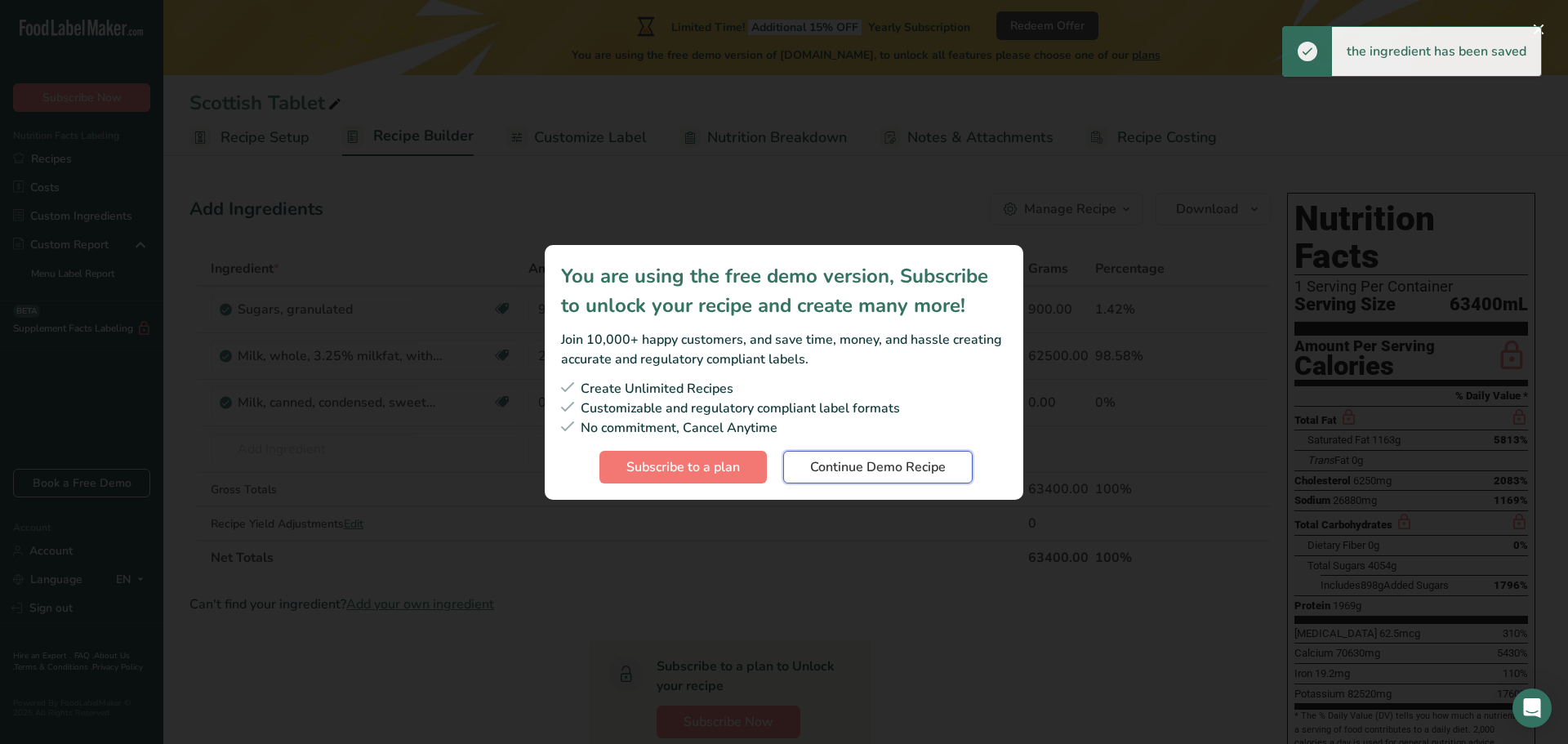
click at [869, 469] on span "Continue Demo Recipe" at bounding box center [878, 467] width 136 height 20
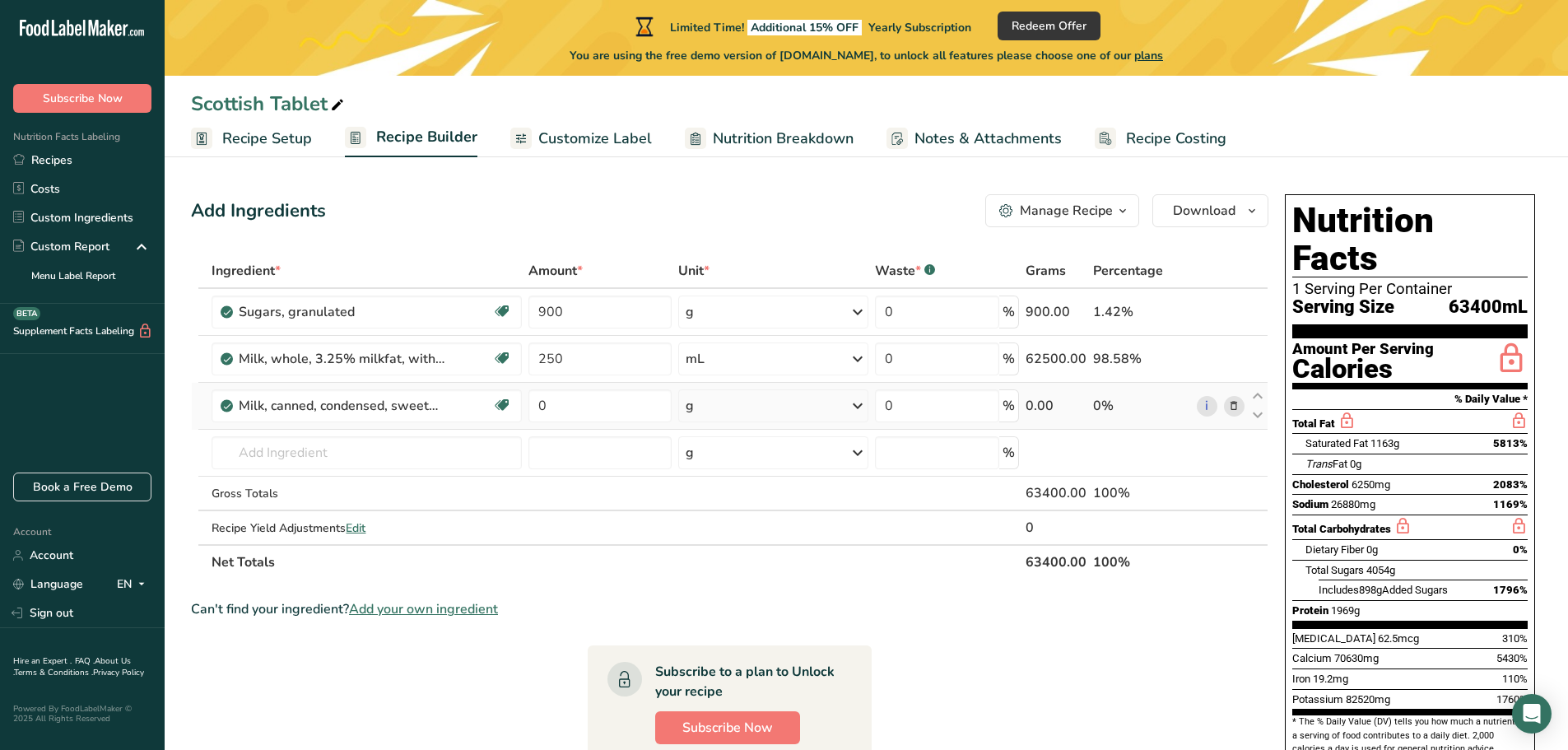
click at [608, 387] on td "0" at bounding box center [600, 406] width 150 height 47
click at [606, 407] on input "0" at bounding box center [600, 405] width 143 height 33
type input "397"
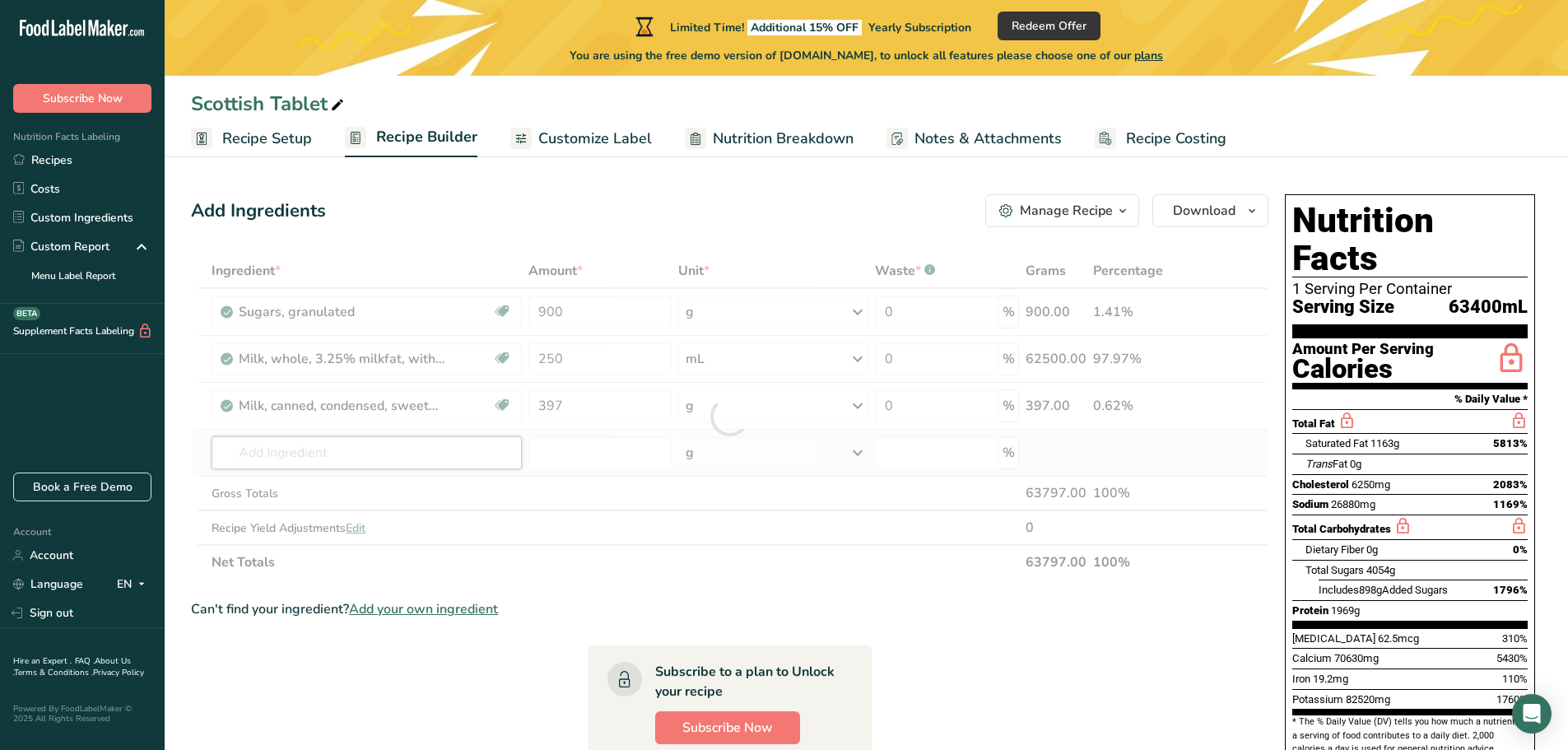
click at [399, 454] on div "Ingredient * Amount * Unit * Waste * .a-a{fill:#347362;}.b-a{fill:#fff;} Grams …" at bounding box center [730, 416] width 1077 height 326
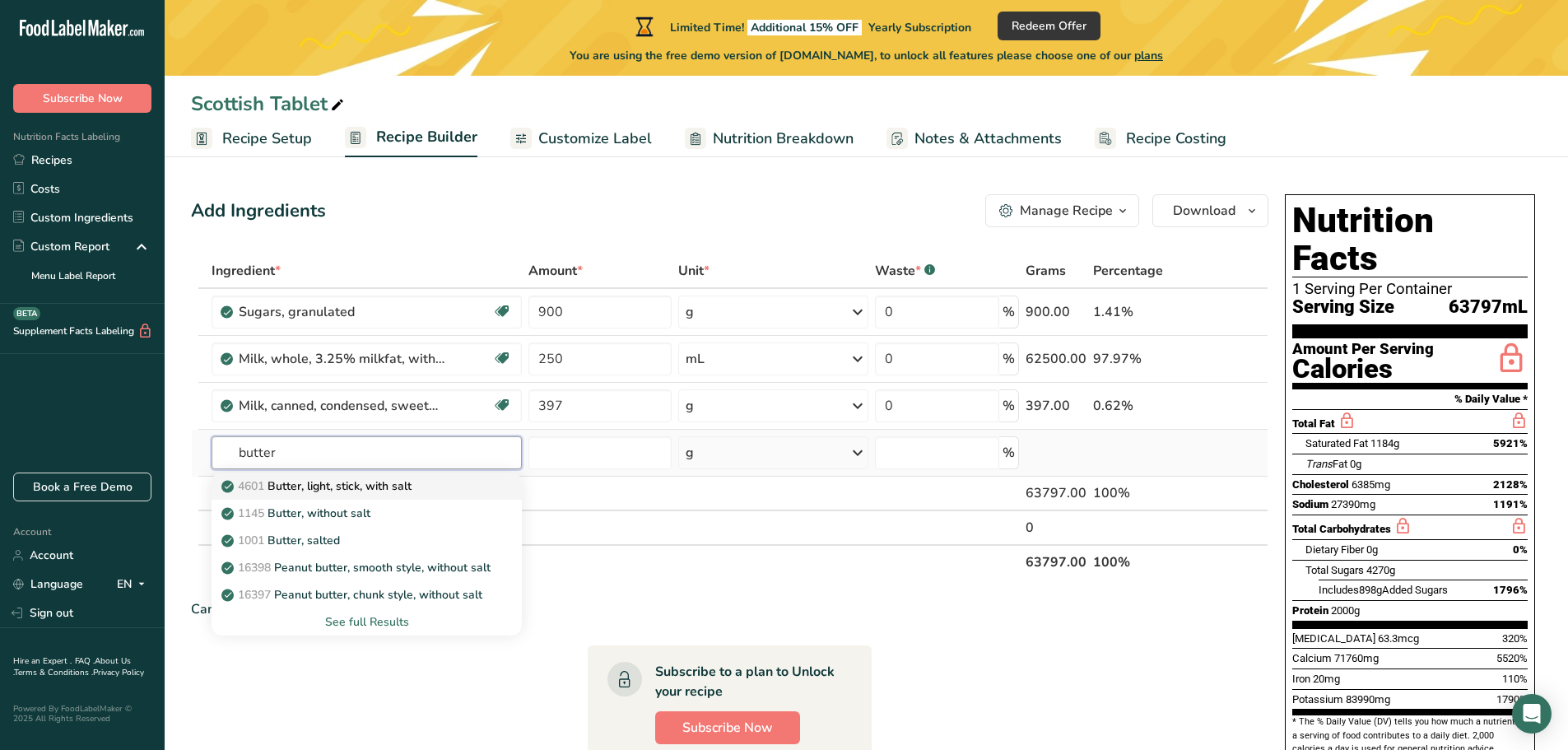
type input "butter"
click at [453, 480] on div "4601 Butter, light, stick, with salt" at bounding box center [353, 485] width 258 height 17
type input "Butter, light, stick, with salt"
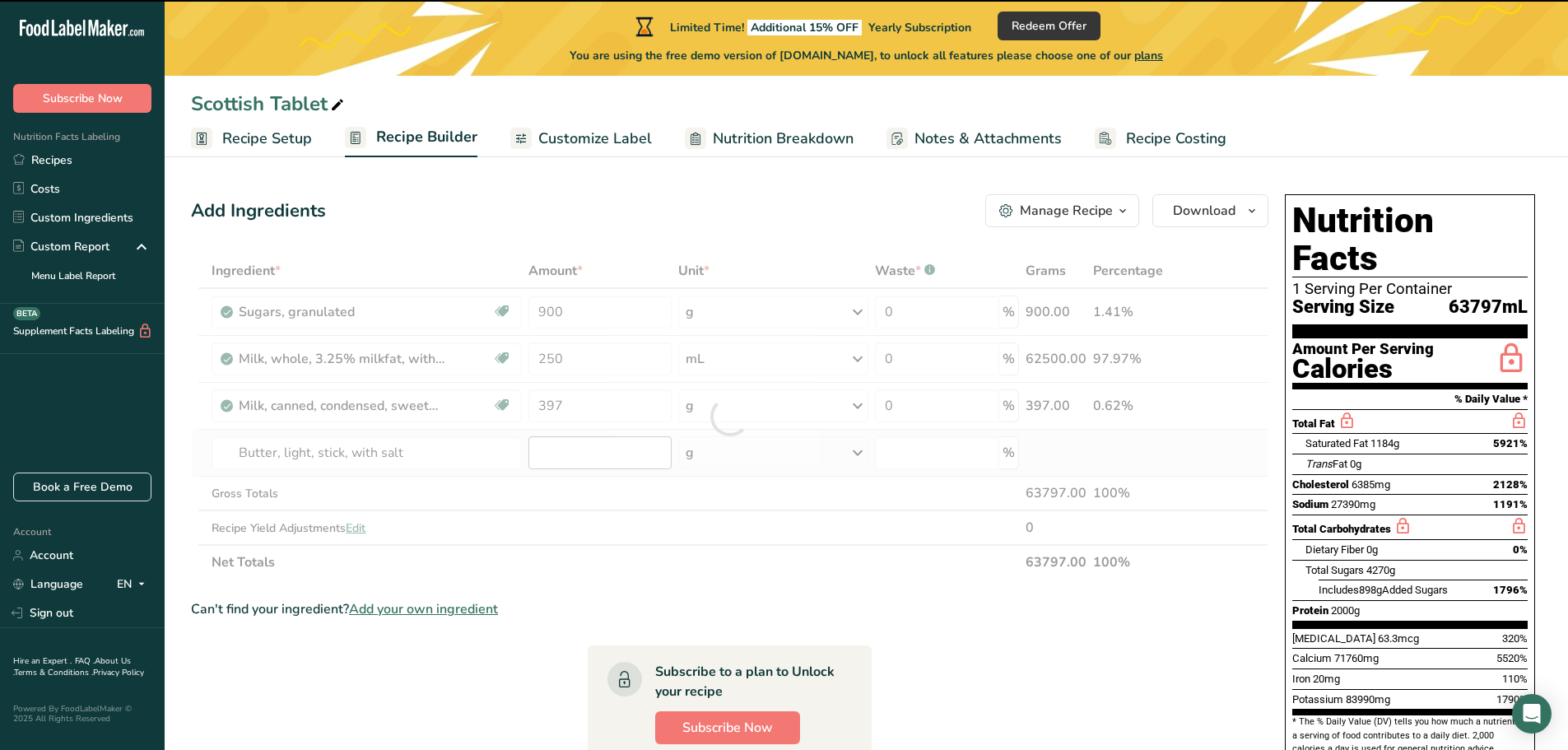
type input "0"
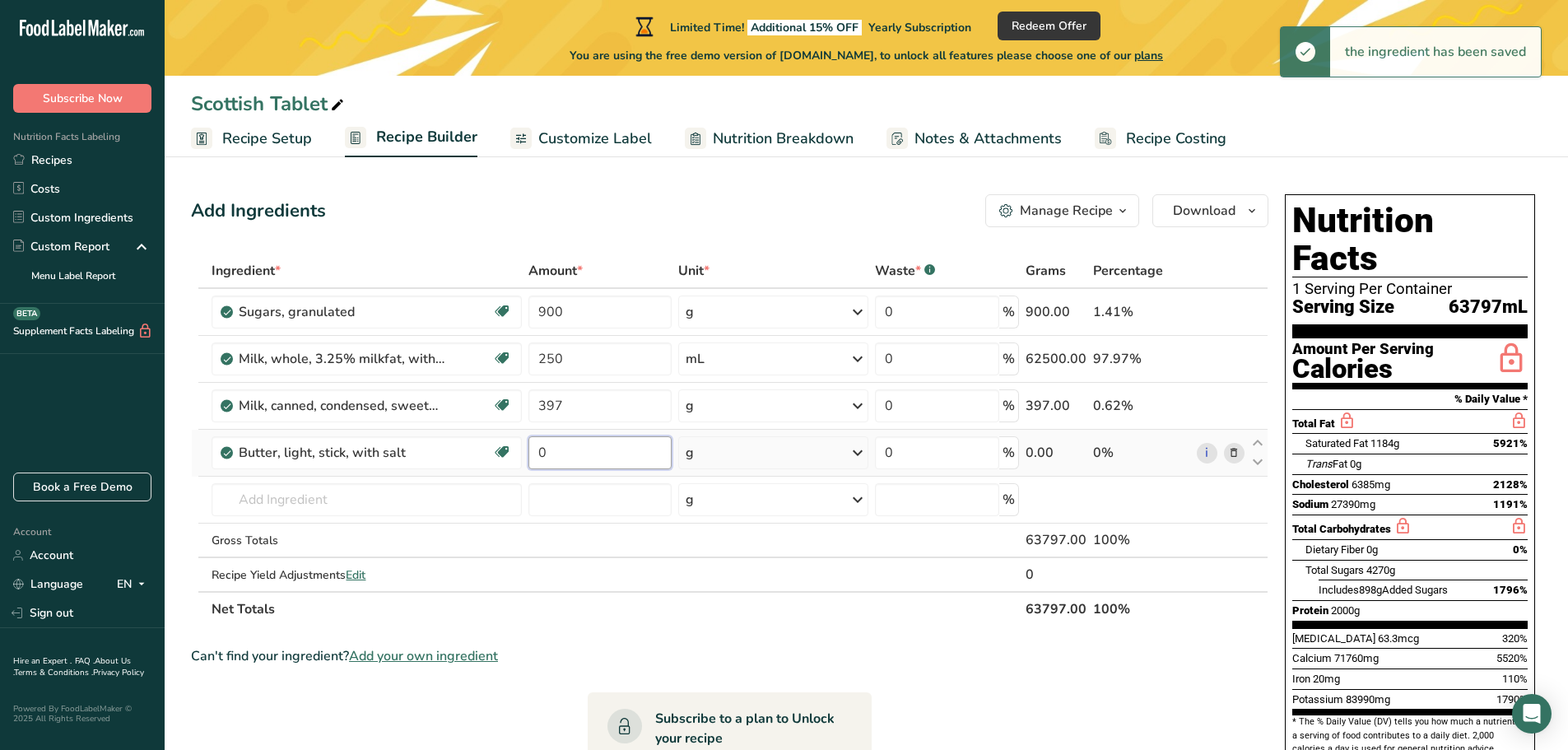
click at [575, 458] on input "0" at bounding box center [600, 452] width 143 height 33
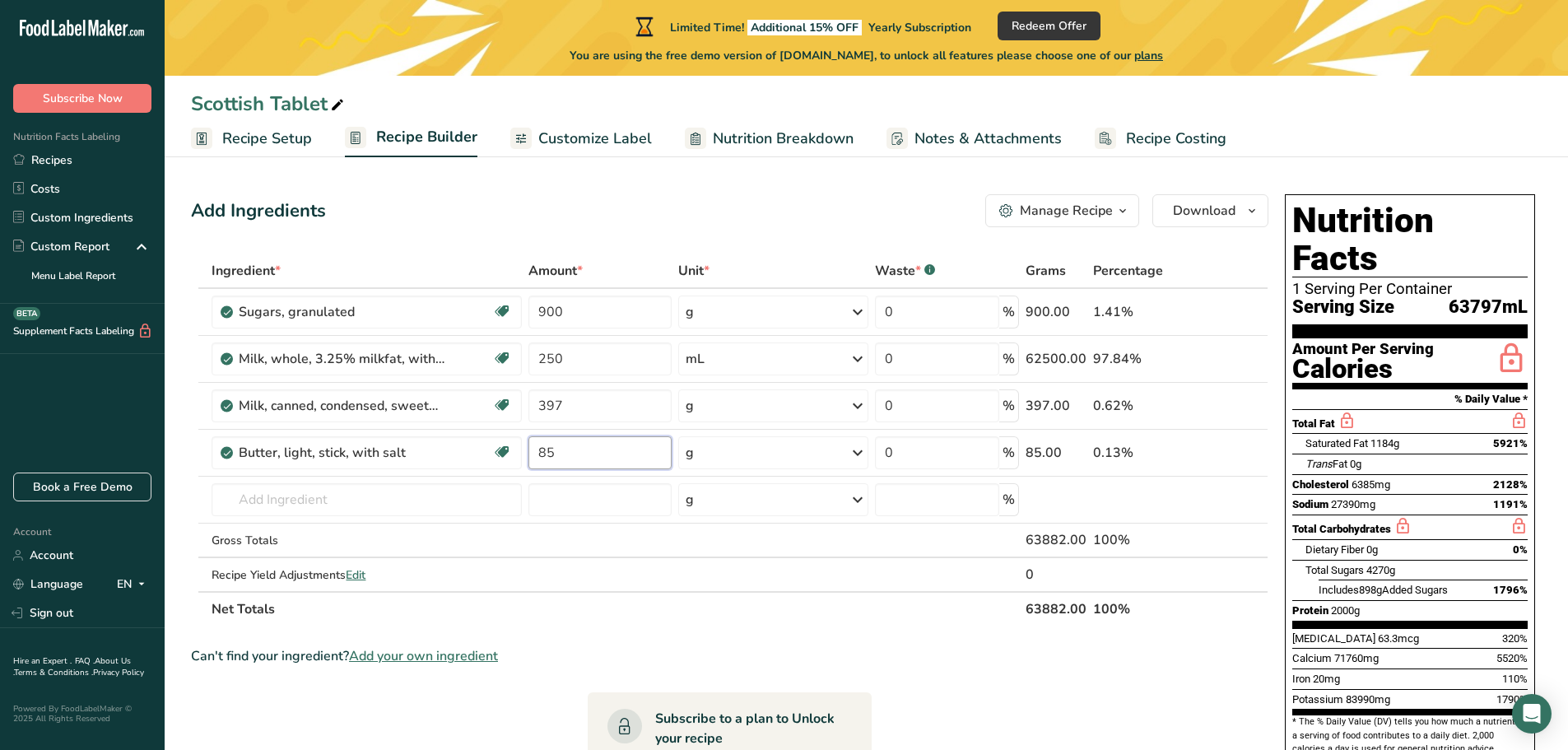
type input "85"
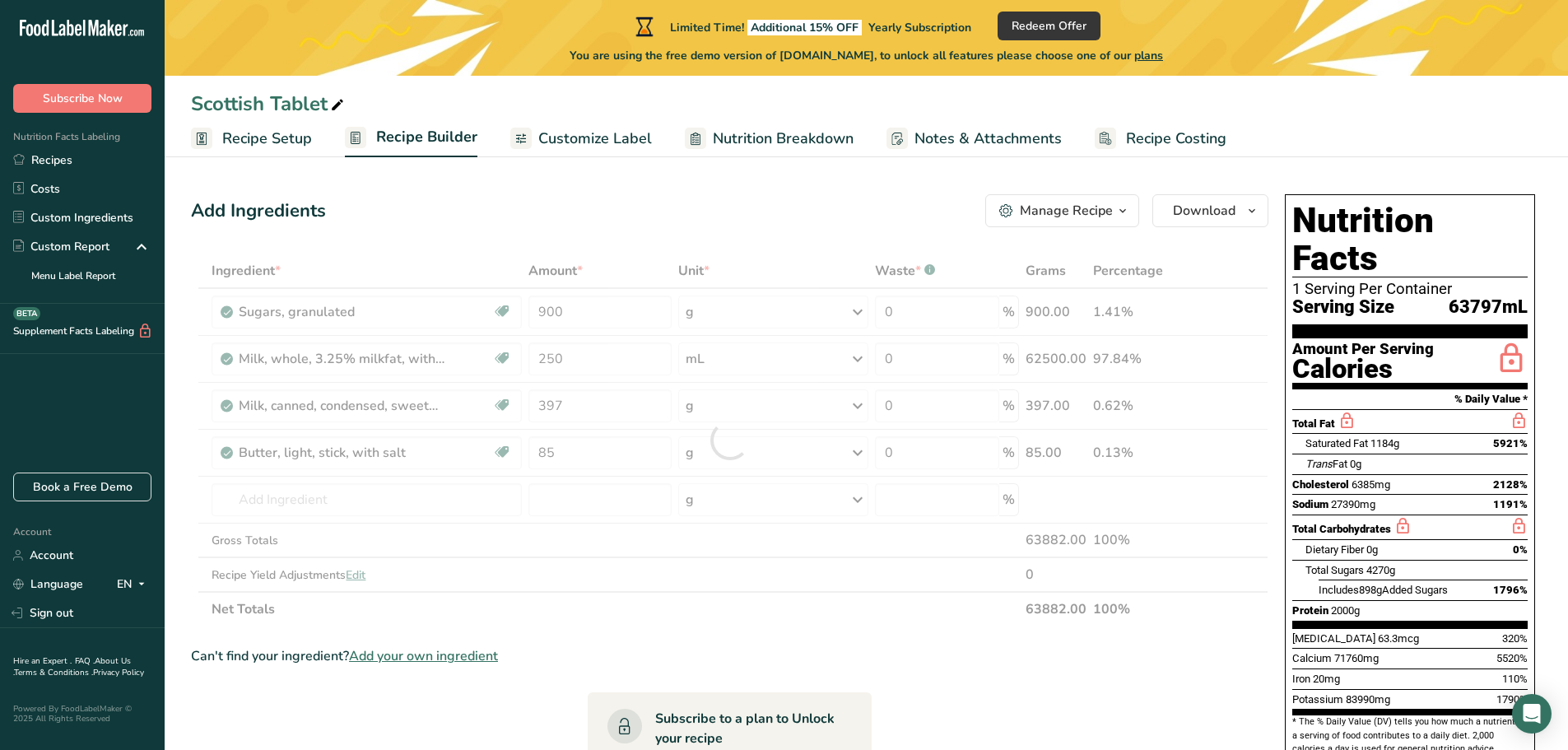
click at [1057, 215] on div "Manage Recipe" at bounding box center [1065, 211] width 93 height 20
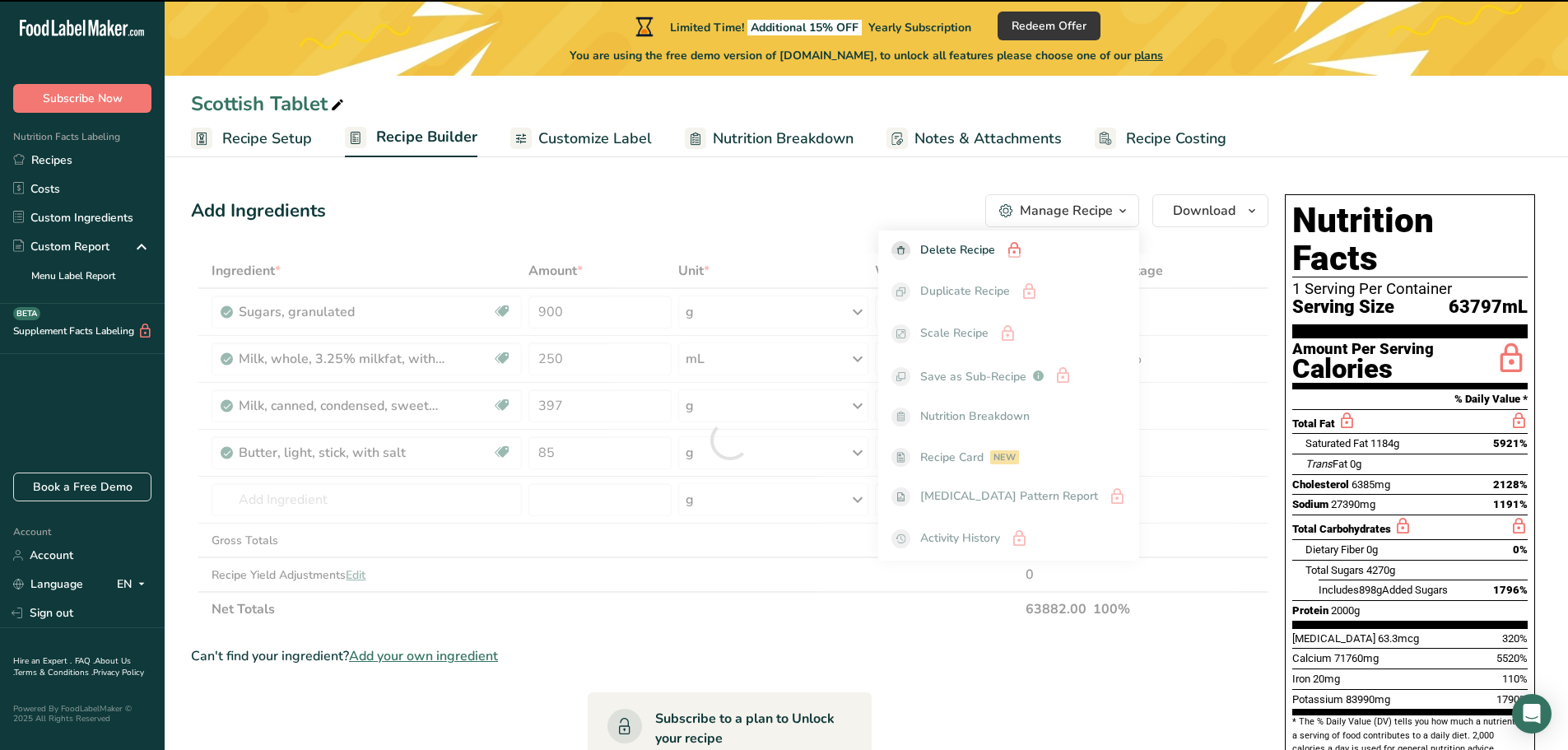
click at [1057, 215] on div "Manage Recipe" at bounding box center [1065, 211] width 93 height 20
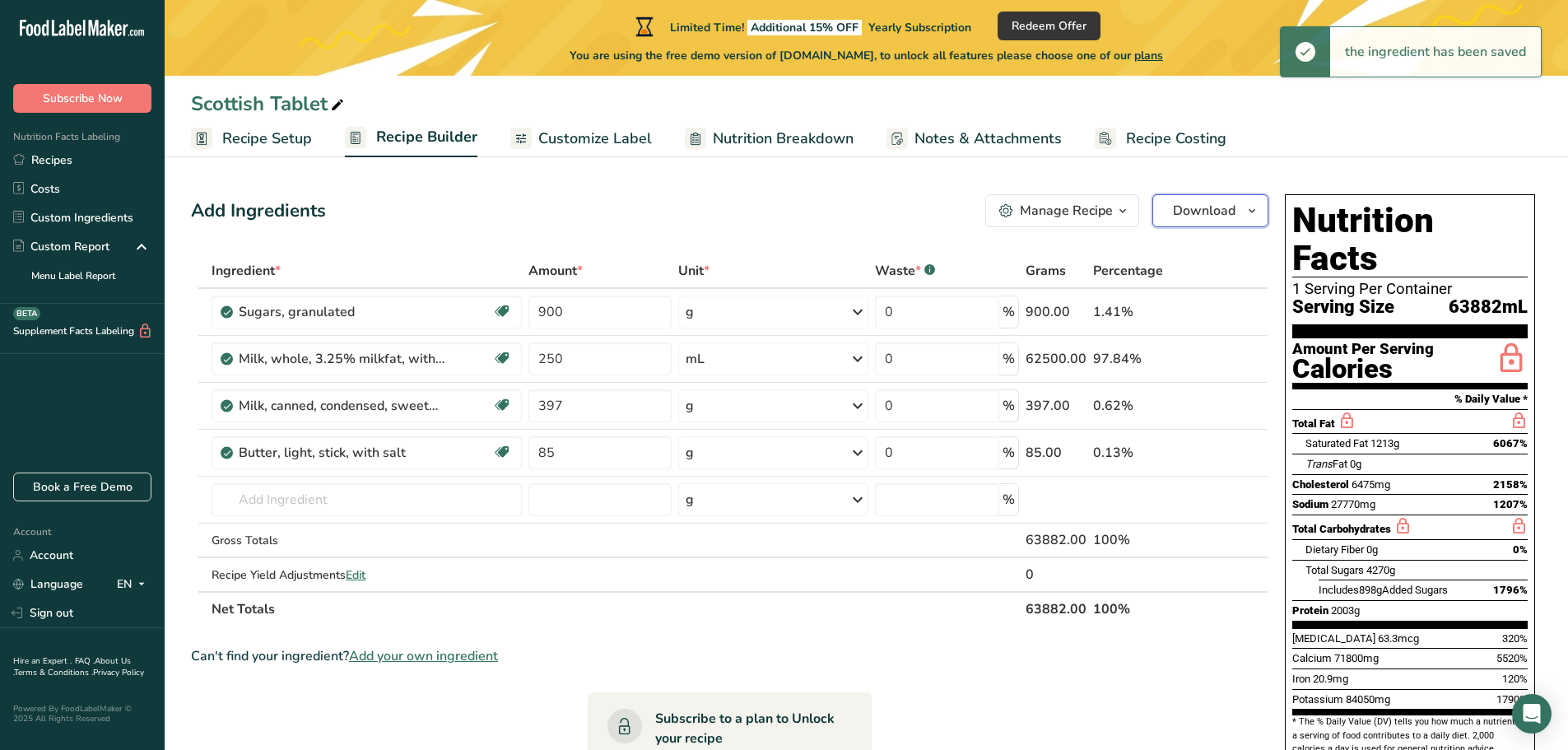
click at [1200, 207] on span "Download" at bounding box center [1203, 211] width 62 height 20
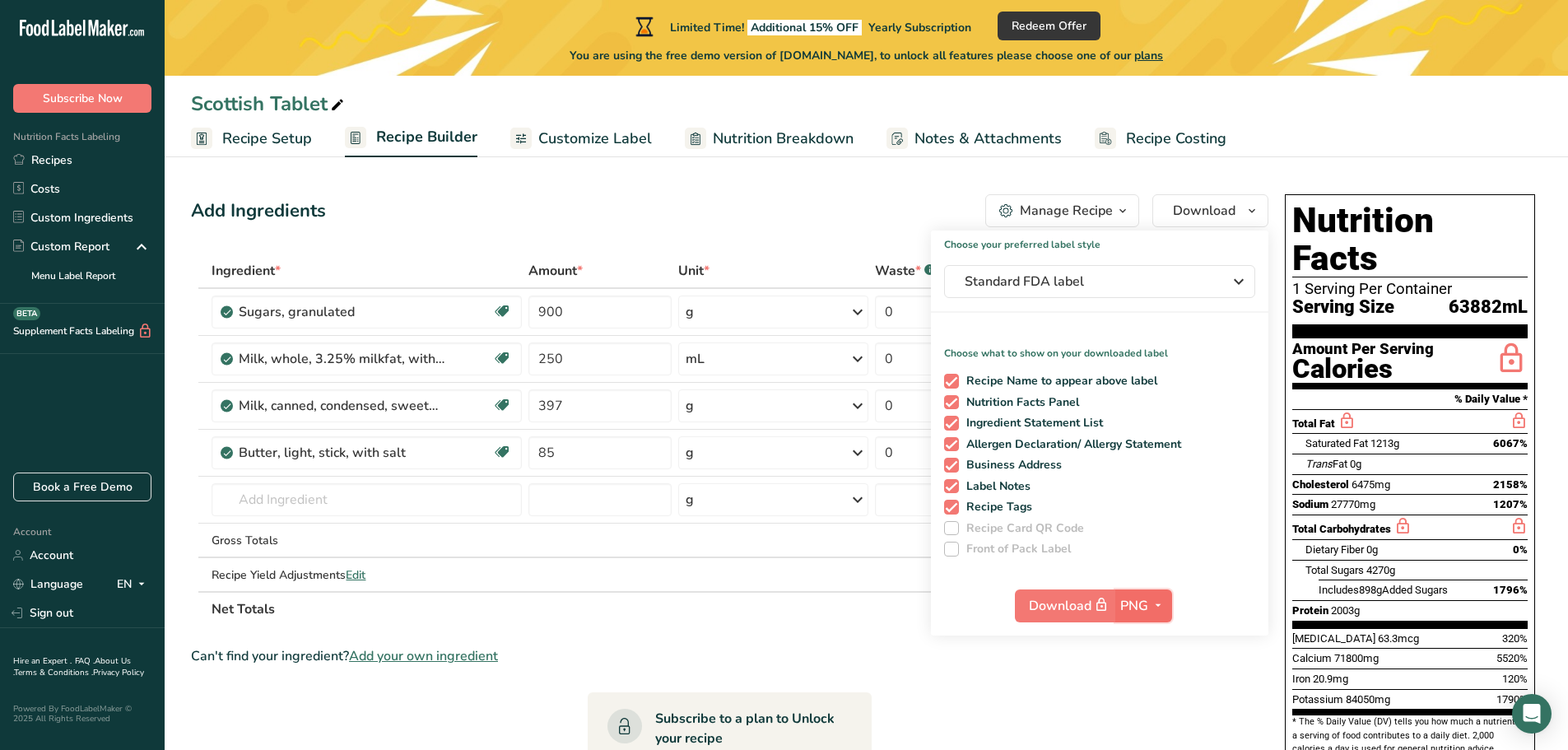
click at [1126, 607] on span "PNG" at bounding box center [1134, 606] width 28 height 20
click at [1137, 628] on link "PNG" at bounding box center [1146, 639] width 52 height 27
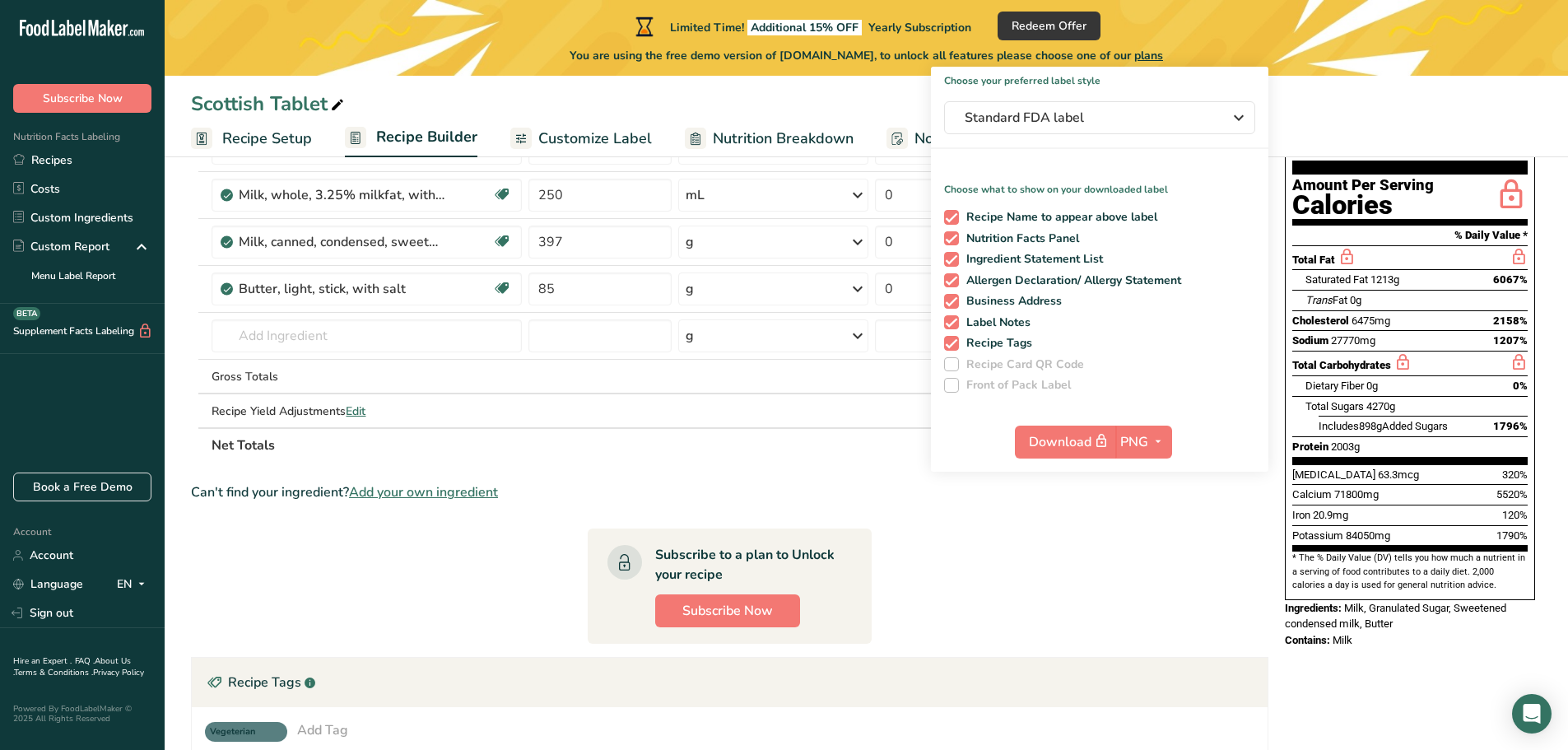
scroll to position [165, 0]
click at [600, 139] on span "Customize Label" at bounding box center [595, 139] width 113 height 23
